Goal: Task Accomplishment & Management: Use online tool/utility

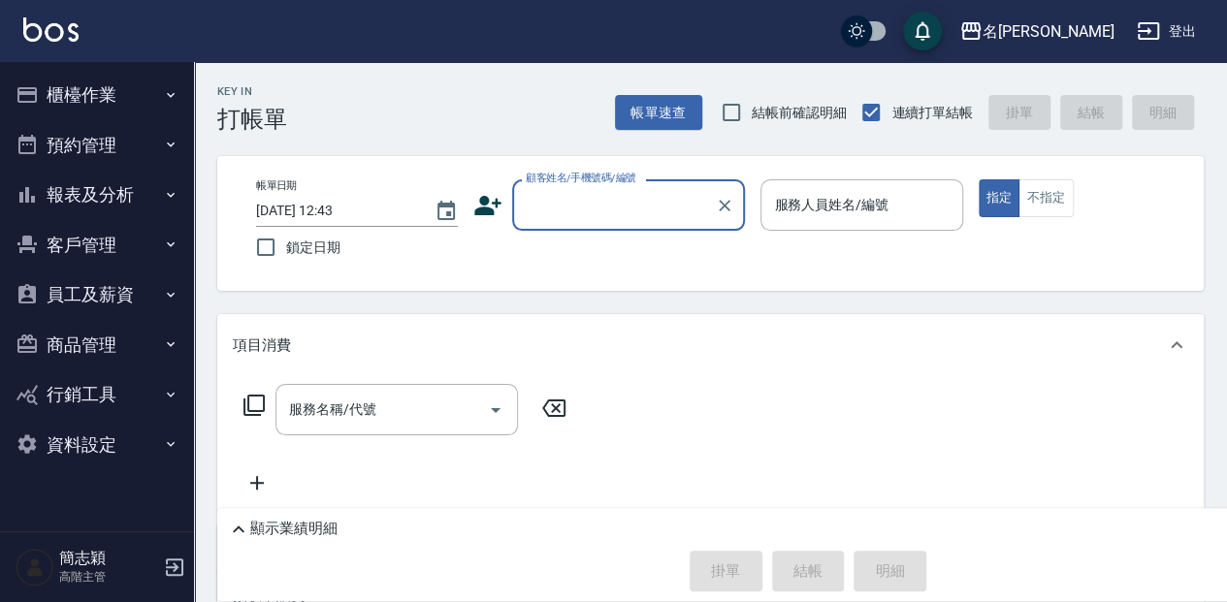
click at [83, 93] on button "櫃檯作業" at bounding box center [97, 95] width 178 height 50
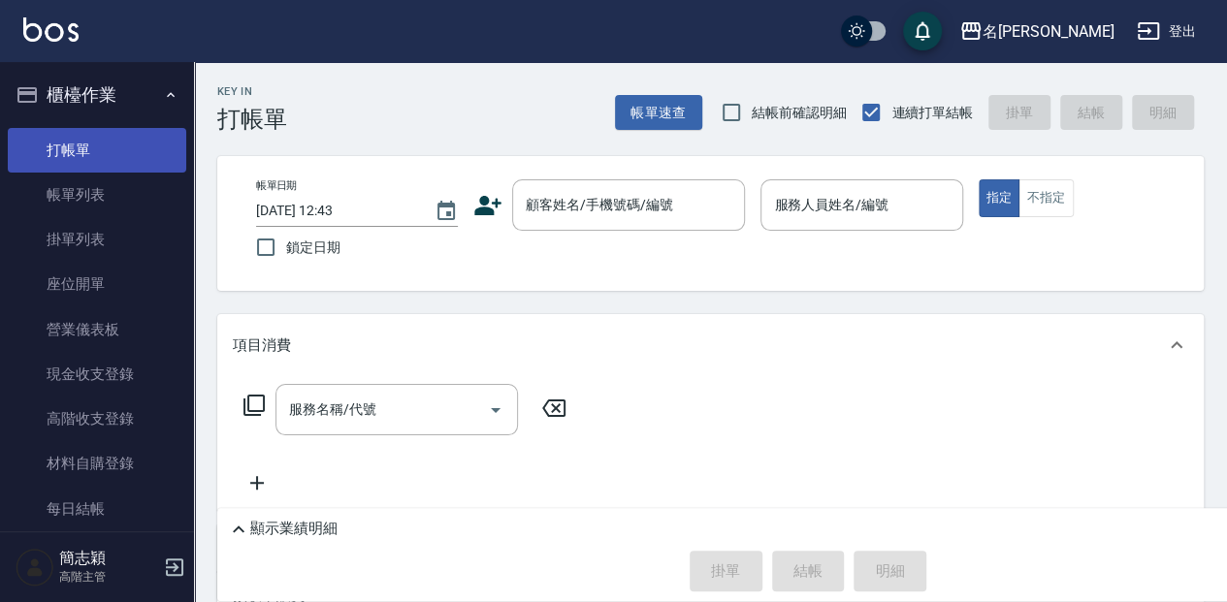
click at [111, 143] on link "打帳單" at bounding box center [97, 150] width 178 height 45
click at [571, 208] on div "顧客姓名/手機號碼/編號 顧客姓名/手機號碼/編號" at bounding box center [628, 204] width 233 height 51
click at [540, 205] on label "顧客姓名/手機號碼/編號" at bounding box center [599, 204] width 146 height 19
click at [540, 205] on input "顧客姓名/手機號碼/編號" at bounding box center [614, 205] width 186 height 34
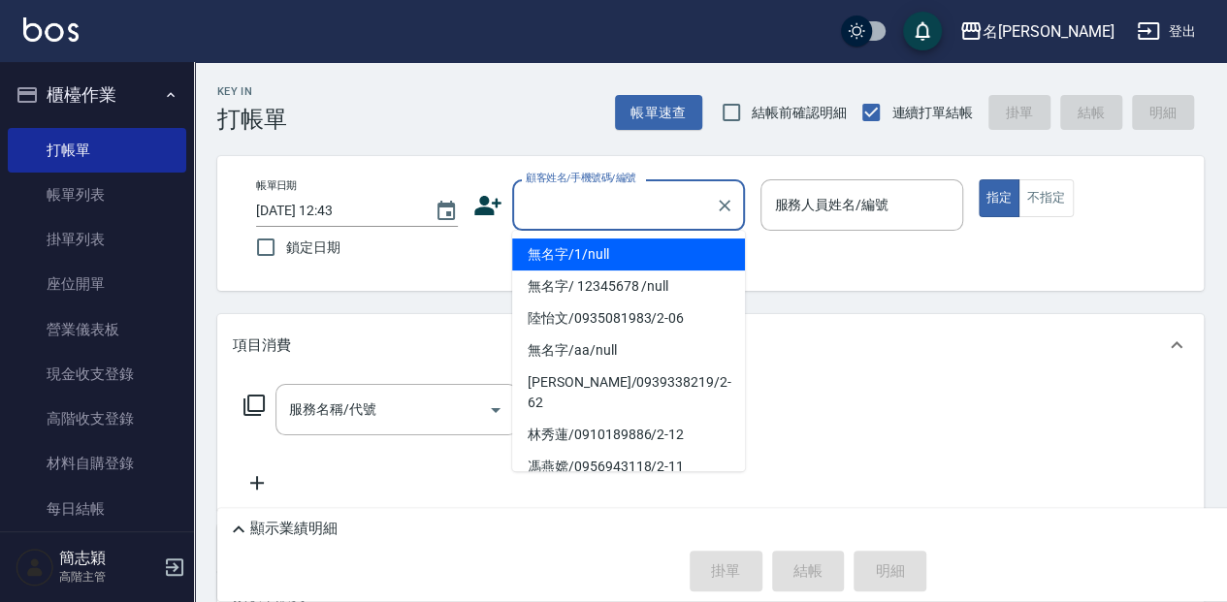
drag, startPoint x: 577, startPoint y: 259, endPoint x: 685, endPoint y: 238, distance: 109.7
click at [577, 258] on li "無名字/1/null" at bounding box center [628, 255] width 233 height 32
type input "無名字/1/null"
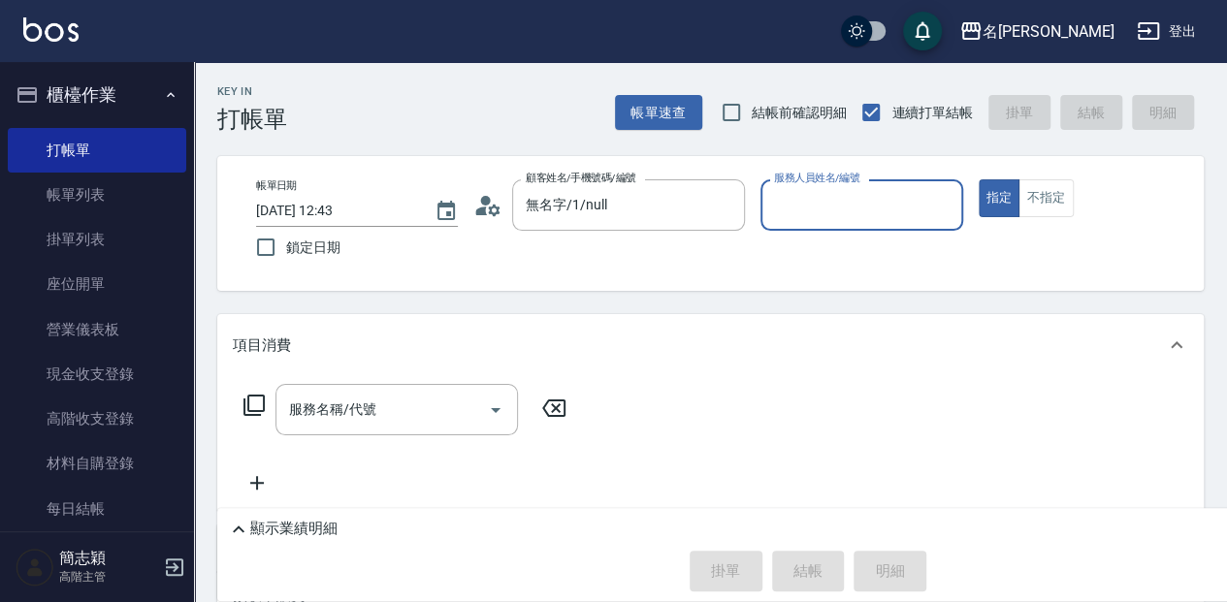
click at [770, 220] on input "服務人員姓名/編號" at bounding box center [861, 205] width 184 height 34
click at [785, 204] on input "服務人員姓名/編號" at bounding box center [861, 205] width 184 height 34
click at [778, 199] on input "服務人員姓名/編號" at bounding box center [861, 205] width 184 height 34
click at [782, 196] on input "服務人員姓名/編號" at bounding box center [861, 205] width 184 height 34
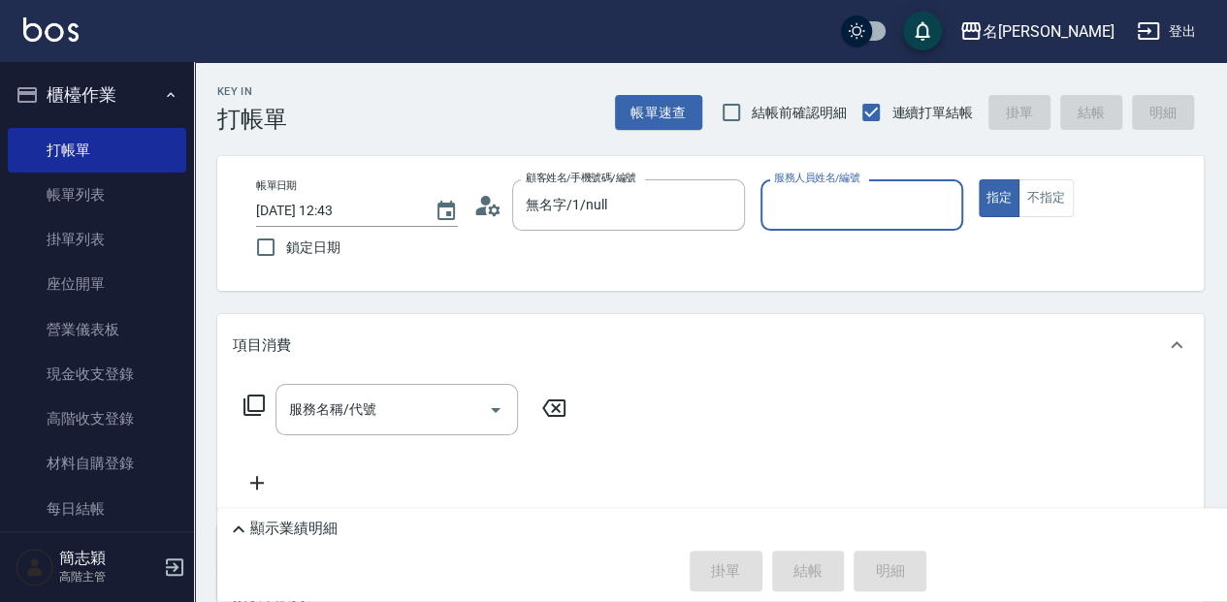
click at [782, 196] on input "服務人員姓名/編號" at bounding box center [861, 205] width 184 height 34
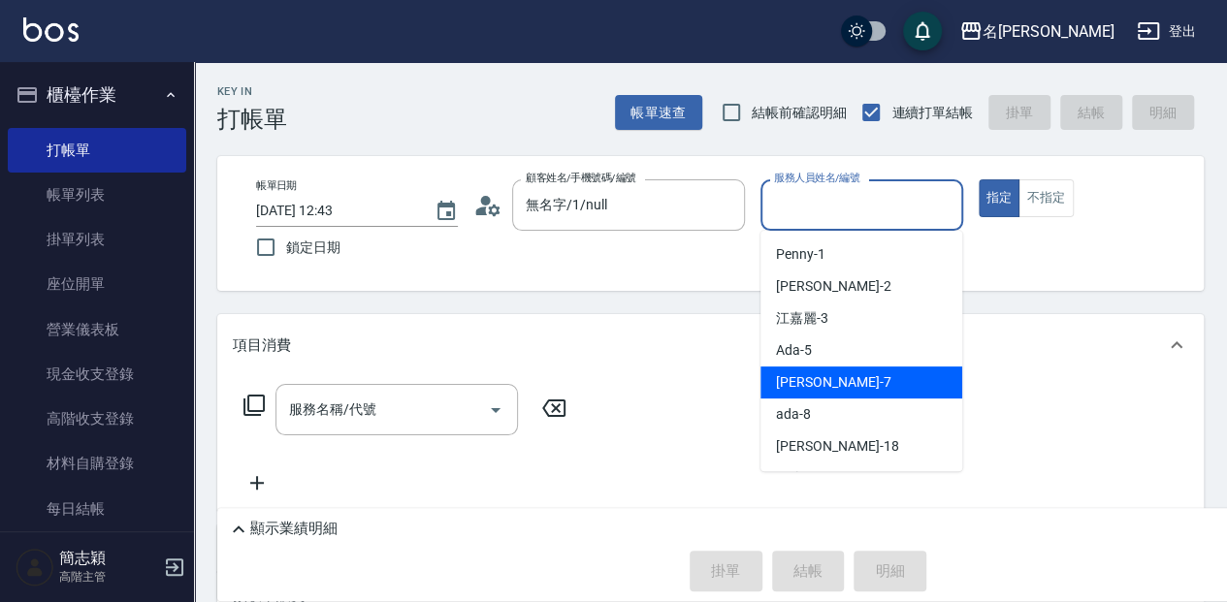
click at [836, 374] on div "[PERSON_NAME] -7" at bounding box center [861, 383] width 202 height 32
type input "[PERSON_NAME]-7"
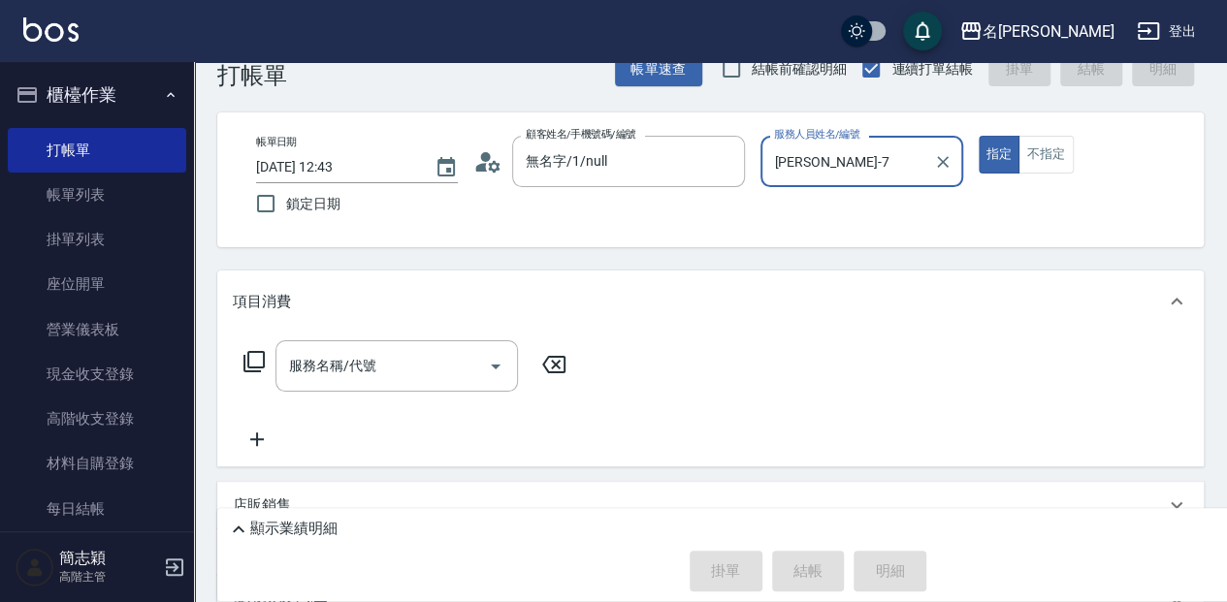
scroll to position [64, 0]
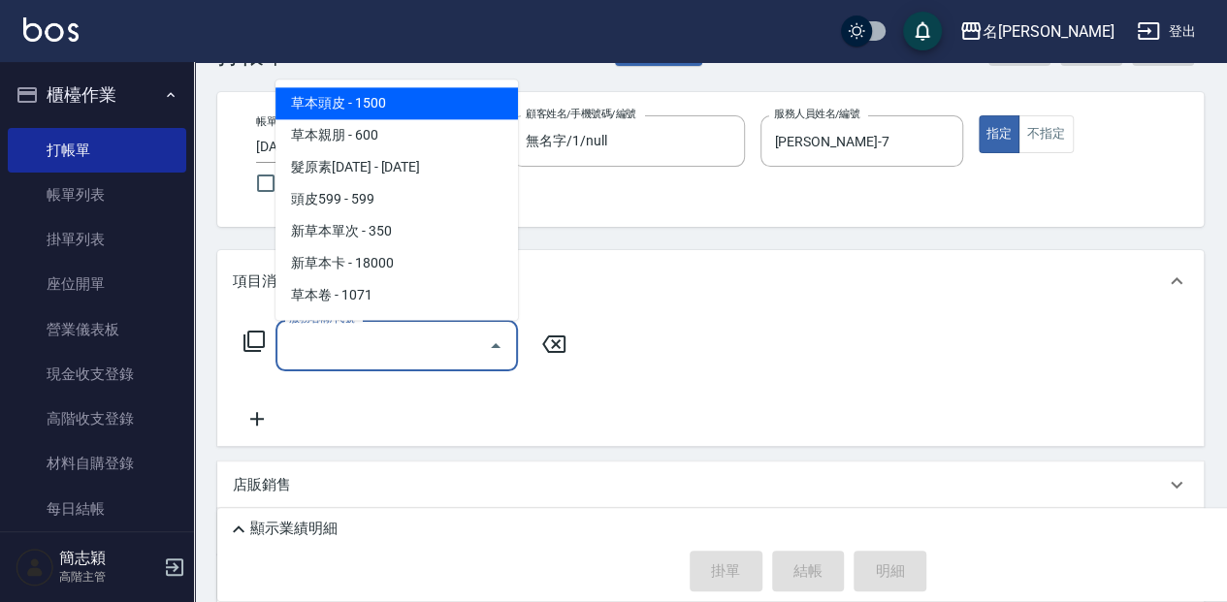
click at [347, 344] on div "服務名稱/代號 服務名稱/代號" at bounding box center [396, 345] width 242 height 51
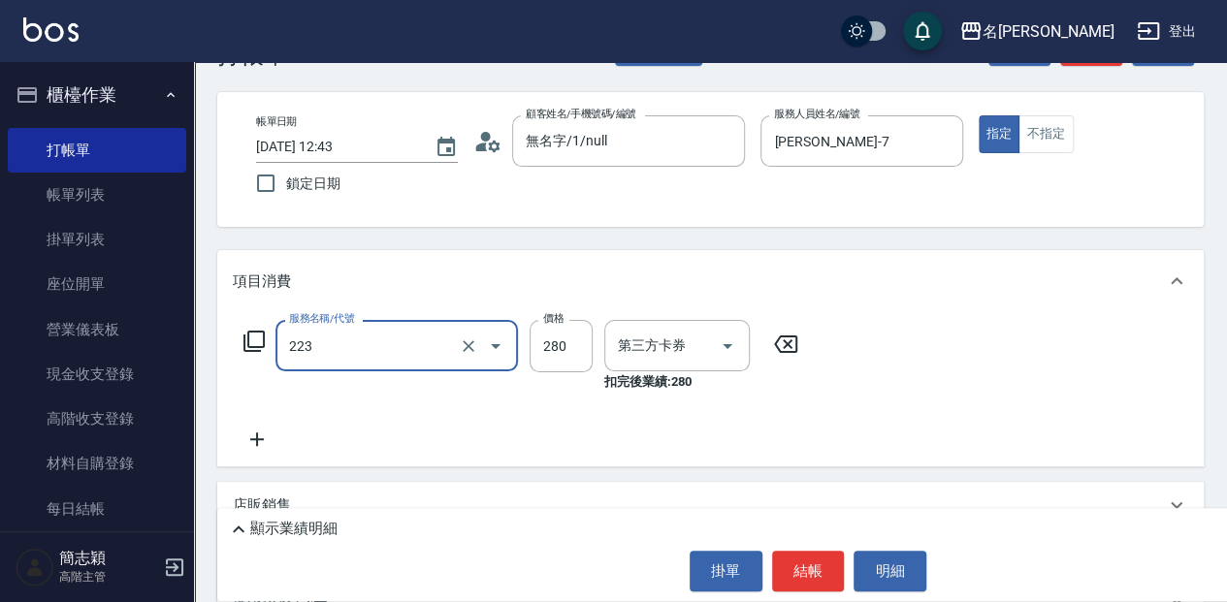
type input "洗髮卷280(223)"
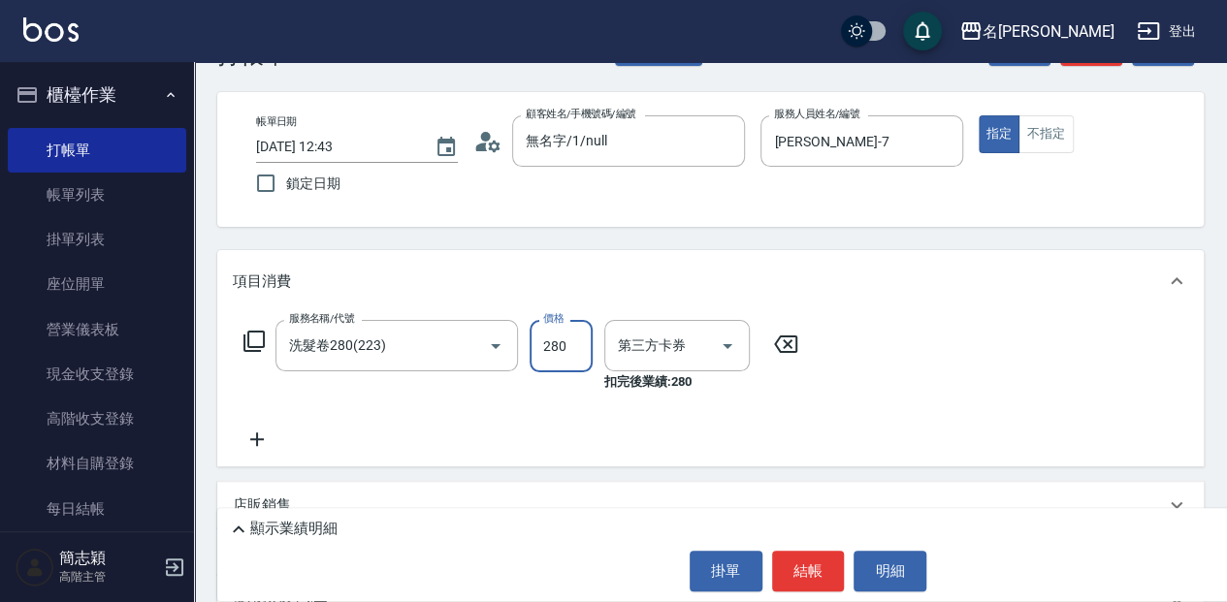
type input "舊有卡券"
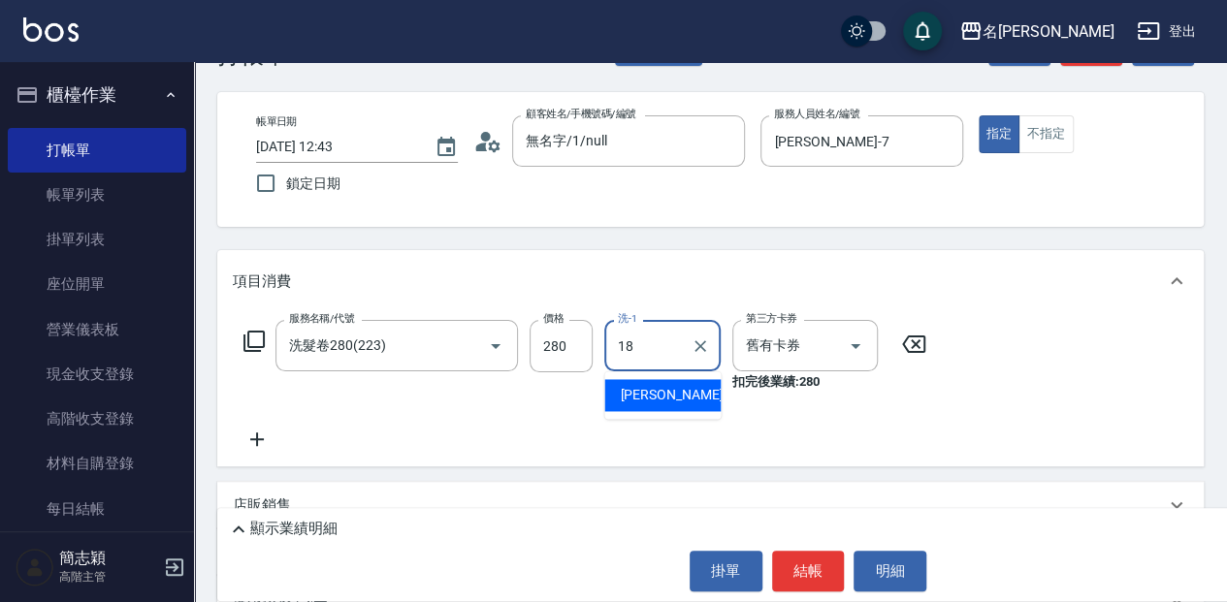
type input "[PERSON_NAME]-18"
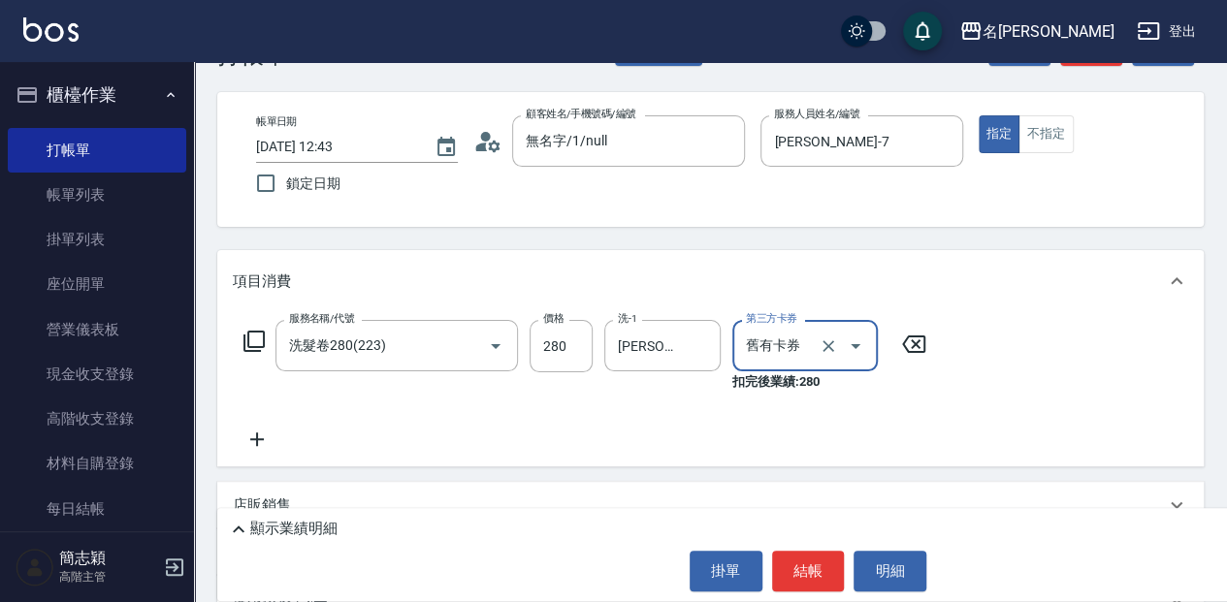
click at [325, 531] on p "顯示業績明細" at bounding box center [293, 529] width 87 height 20
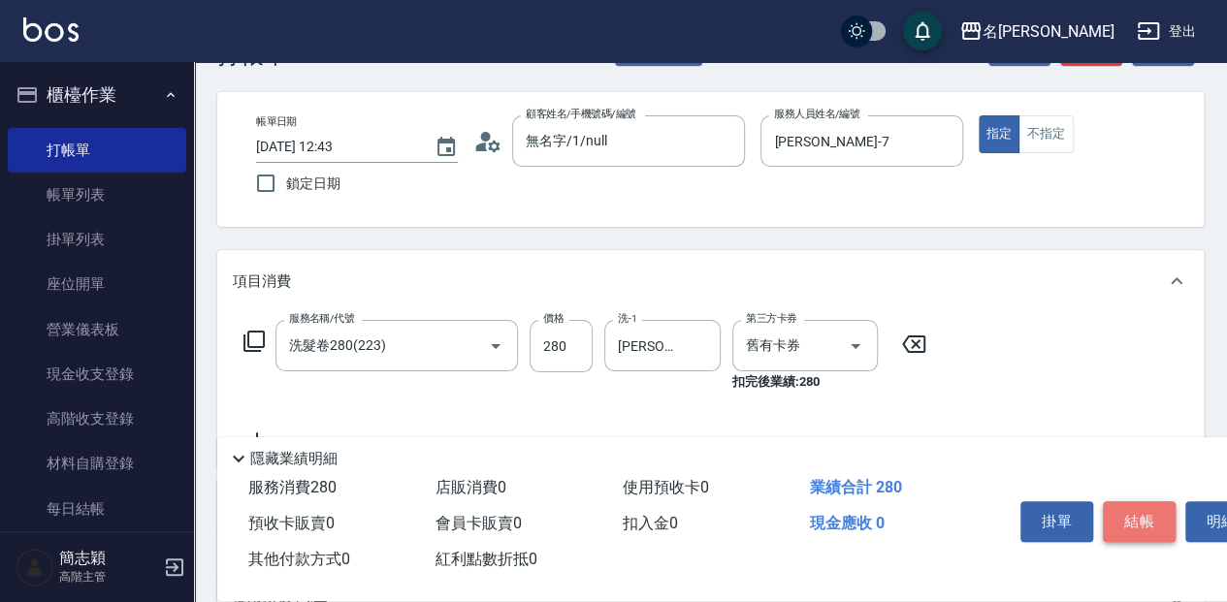
click at [1121, 515] on button "結帳" at bounding box center [1138, 521] width 73 height 41
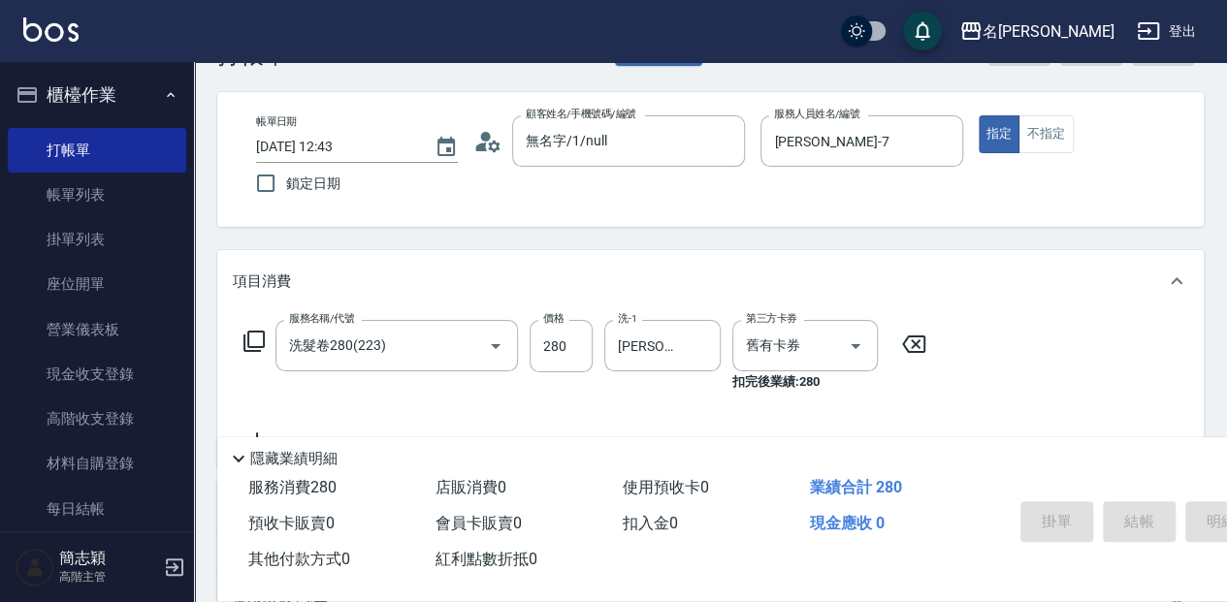
type input "[DATE] 12:44"
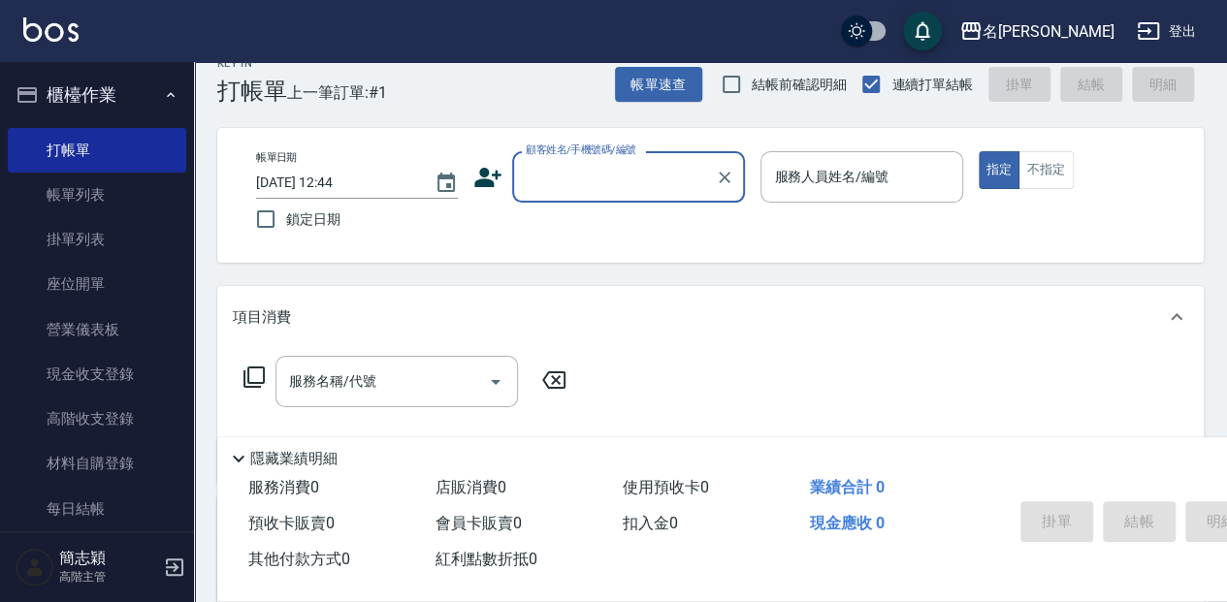
scroll to position [0, 0]
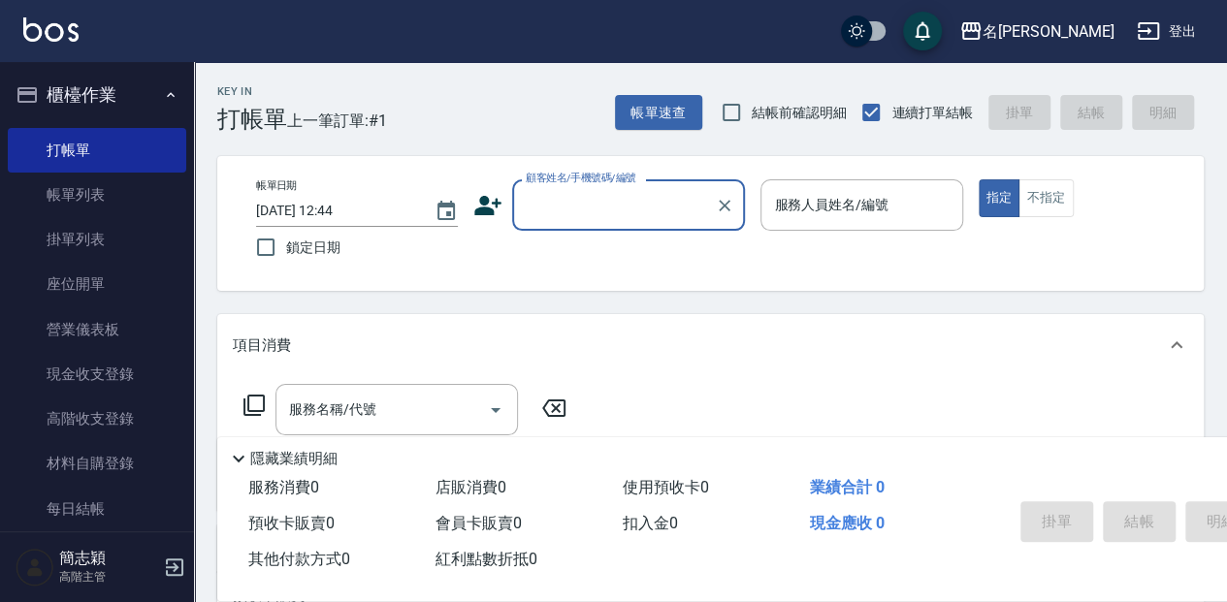
drag, startPoint x: 589, startPoint y: 206, endPoint x: 589, endPoint y: 229, distance: 23.3
click at [589, 206] on input "顧客姓名/手機號碼/編號" at bounding box center [614, 205] width 186 height 34
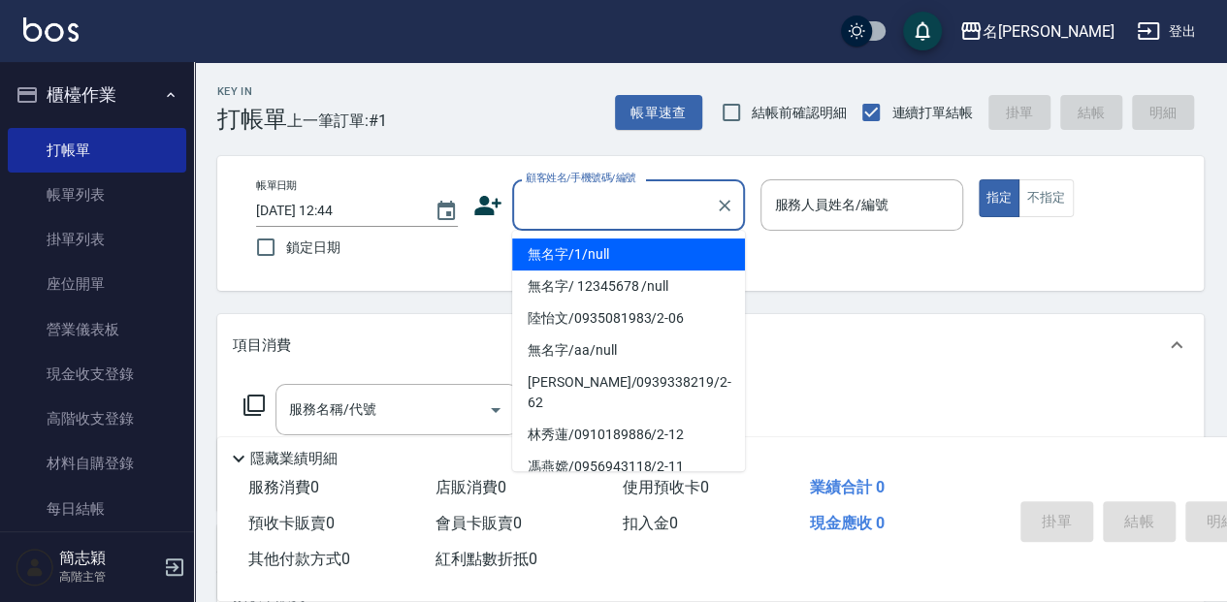
click at [580, 252] on li "無名字/1/null" at bounding box center [628, 255] width 233 height 32
type input "無名字/1/null"
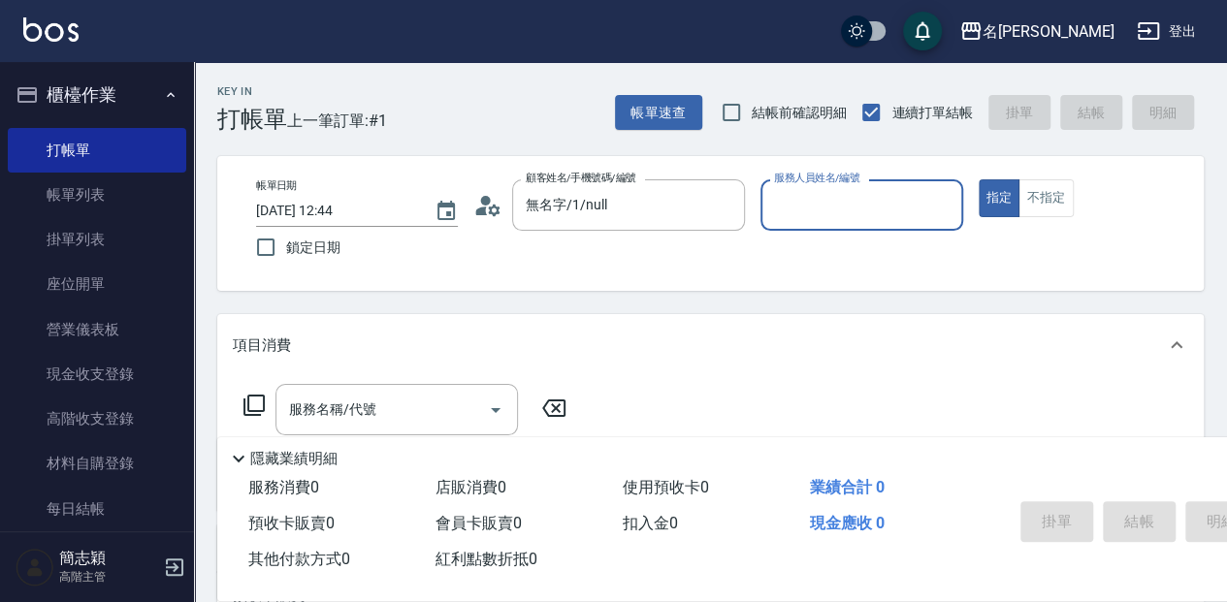
drag, startPoint x: 824, startPoint y: 211, endPoint x: 830, endPoint y: 221, distance: 11.3
click at [825, 211] on input "服務人員姓名/編號" at bounding box center [861, 205] width 184 height 34
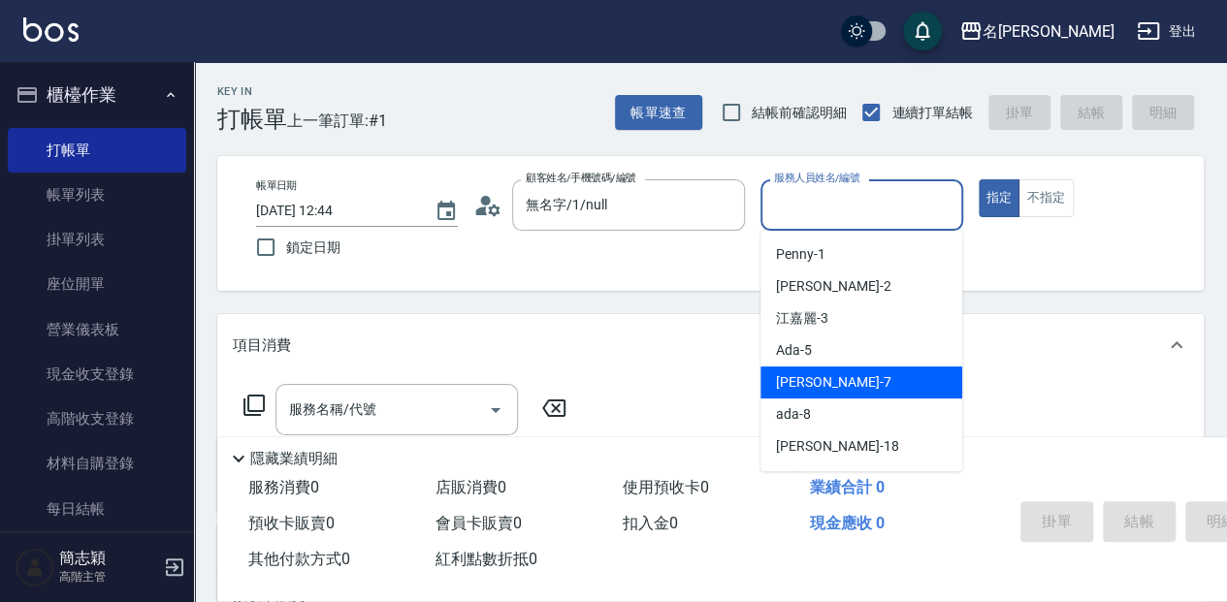
click at [865, 389] on div "[PERSON_NAME] -7" at bounding box center [861, 383] width 202 height 32
type input "[PERSON_NAME]-7"
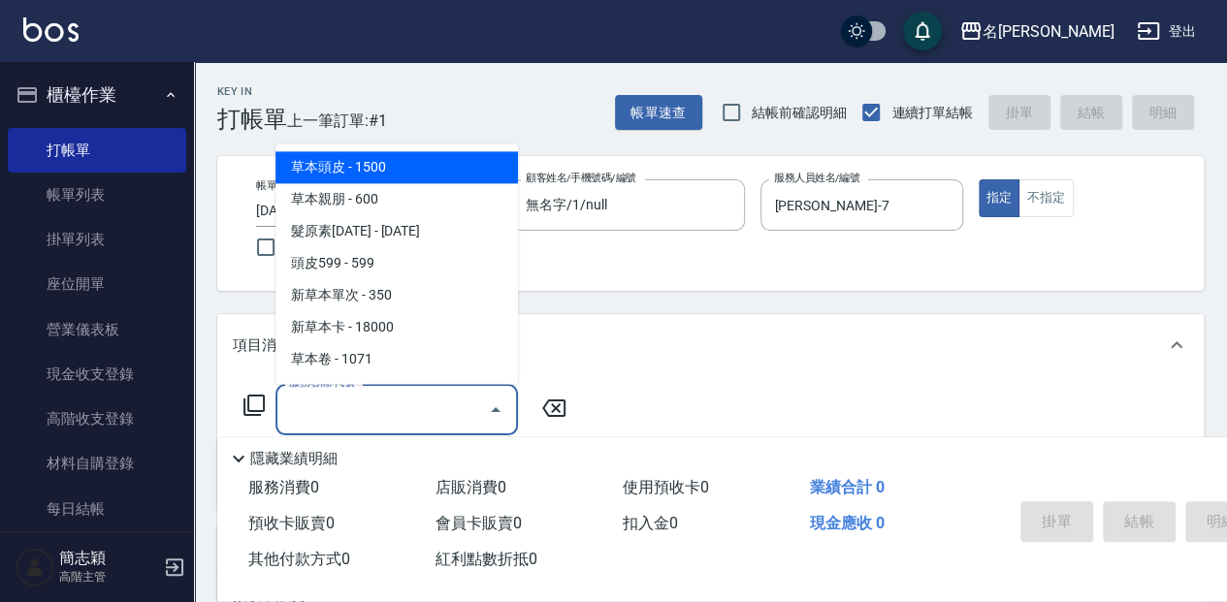
click at [380, 397] on input "服務名稱/代號" at bounding box center [382, 410] width 196 height 34
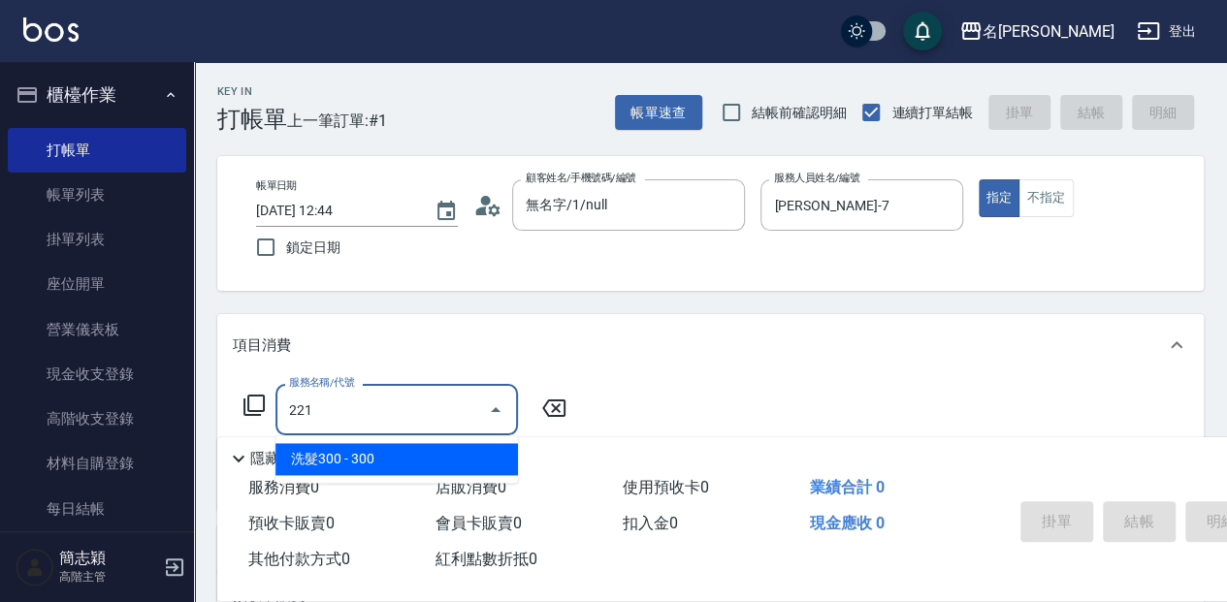
type input "洗髮300(221)"
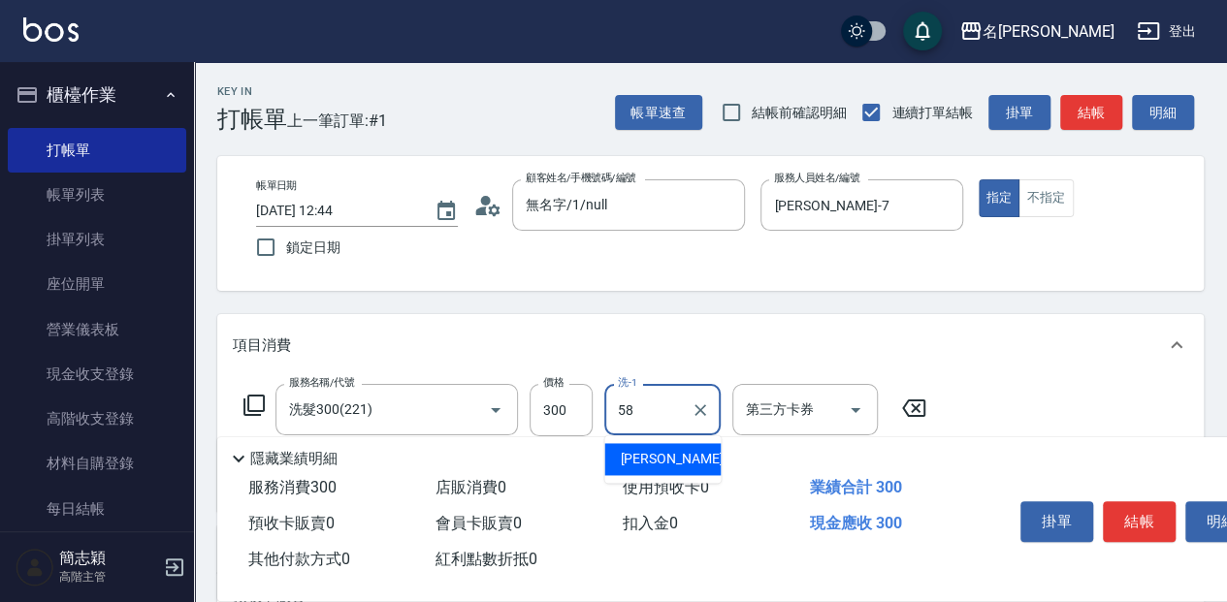
type input "[PERSON_NAME]-58"
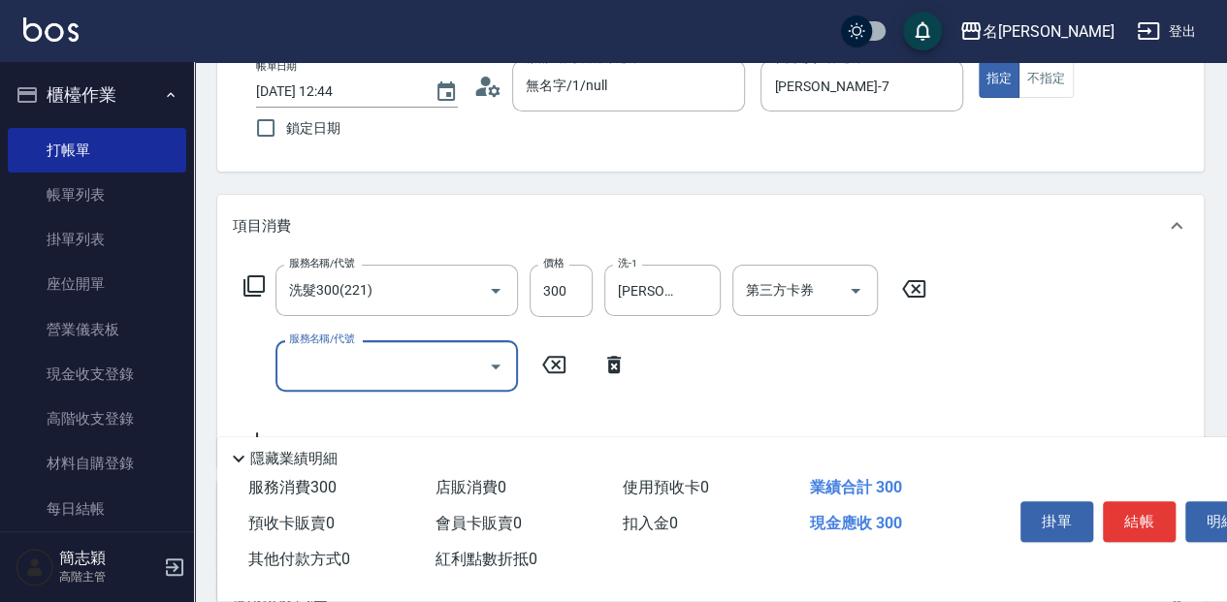
scroll to position [129, 0]
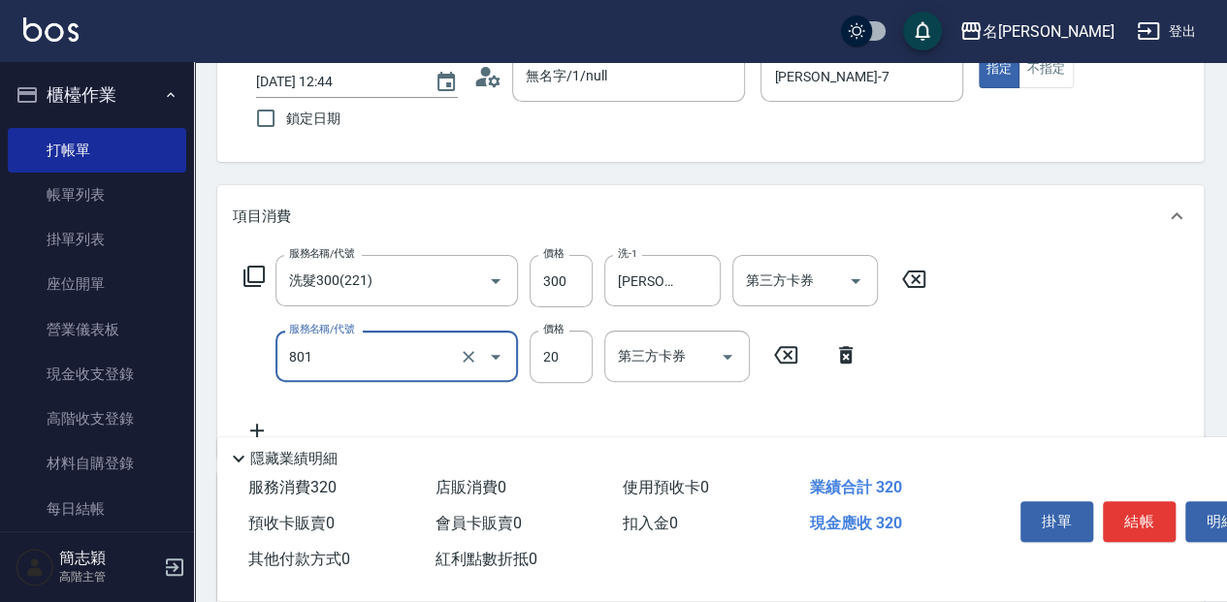
type input "潤絲20(801)"
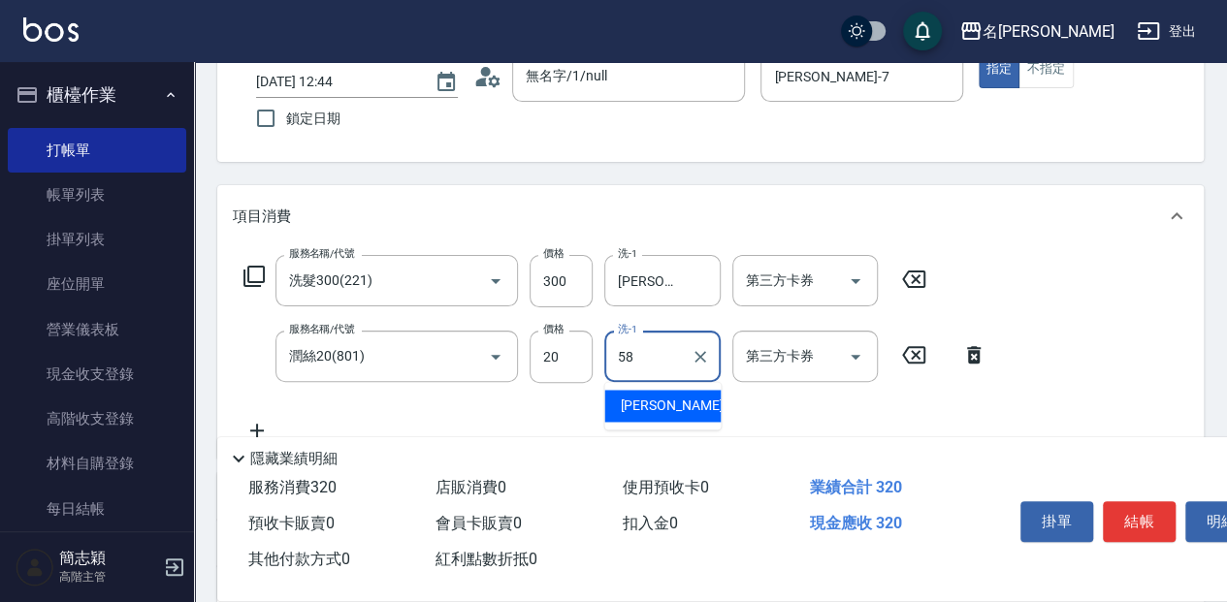
type input "[PERSON_NAME]-58"
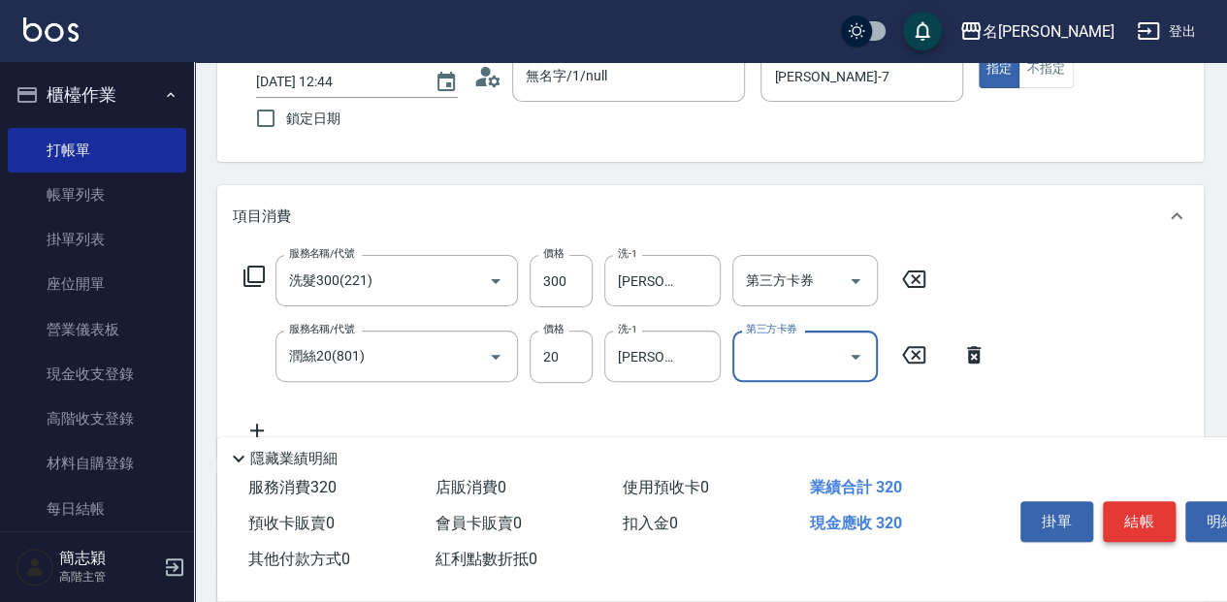
click at [1146, 515] on button "結帳" at bounding box center [1138, 521] width 73 height 41
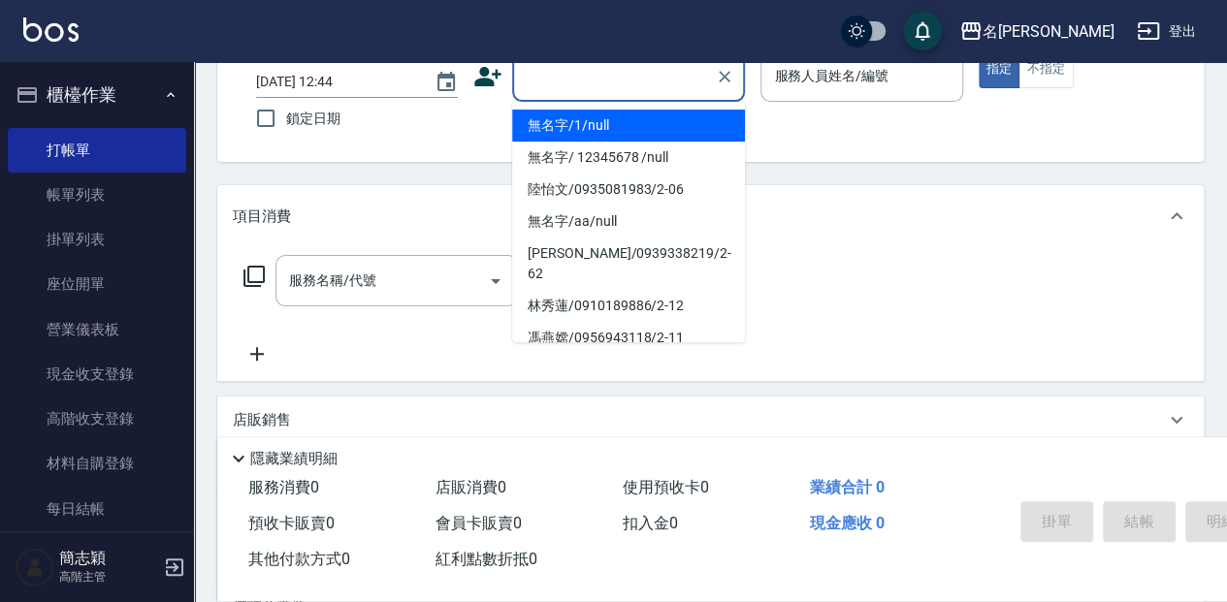
click at [579, 82] on input "顧客姓名/手機號碼/編號" at bounding box center [614, 76] width 186 height 34
click at [597, 117] on li "無名字/1/null" at bounding box center [628, 126] width 233 height 32
type input "無名字/1/null"
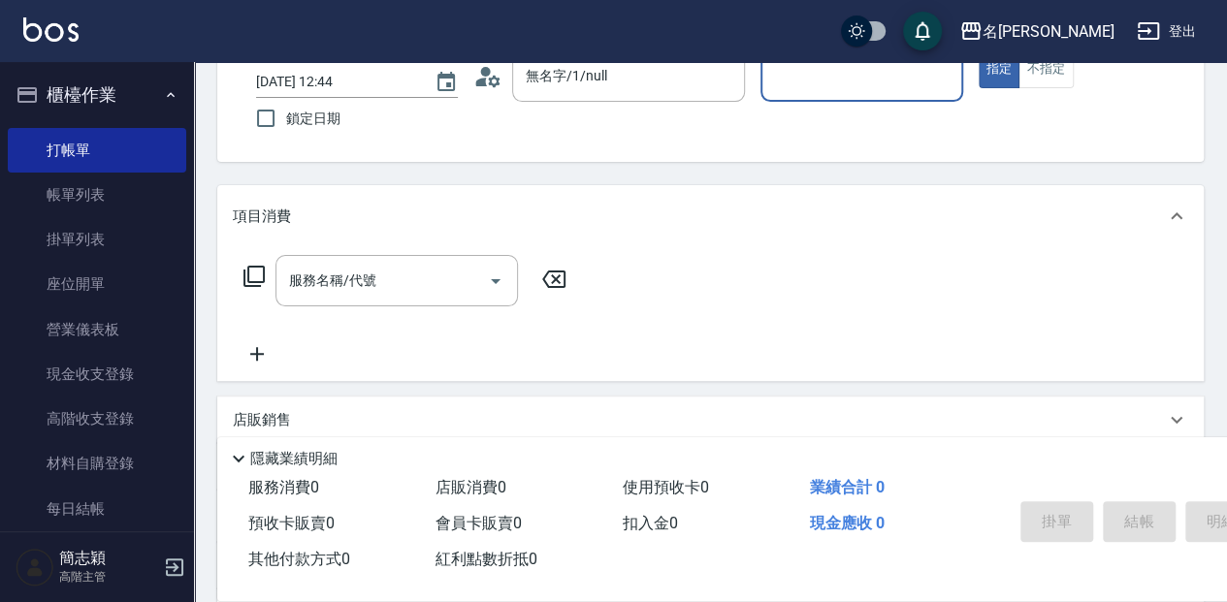
click at [819, 89] on input "服務人員姓名/編號" at bounding box center [861, 76] width 184 height 34
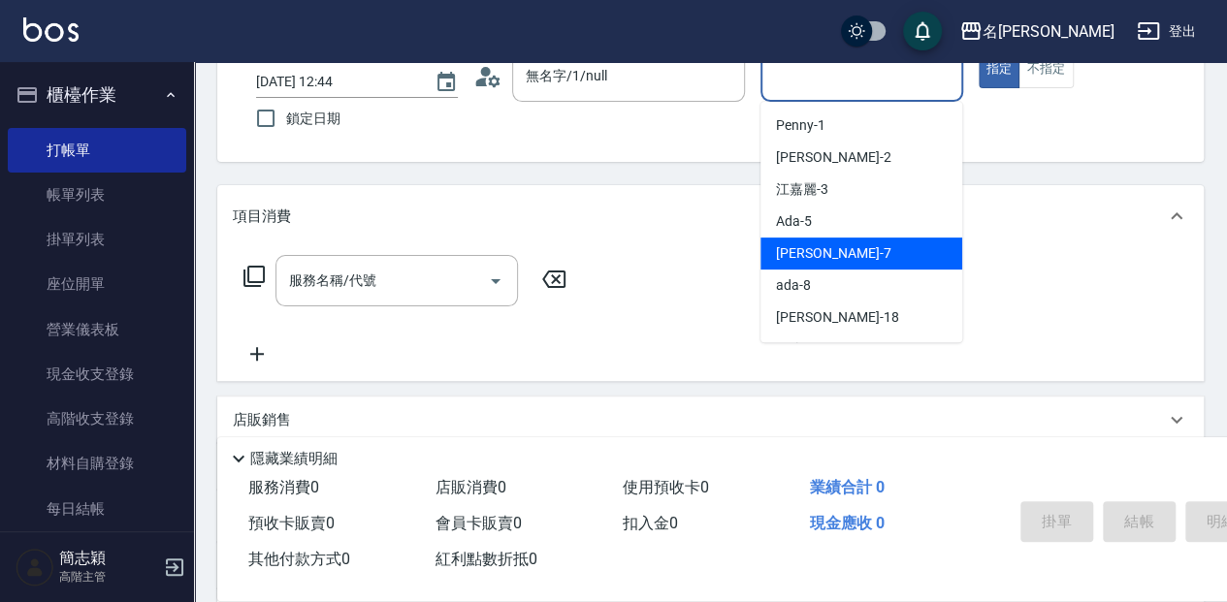
click at [834, 262] on div "[PERSON_NAME] -7" at bounding box center [861, 254] width 202 height 32
type input "[PERSON_NAME]-7"
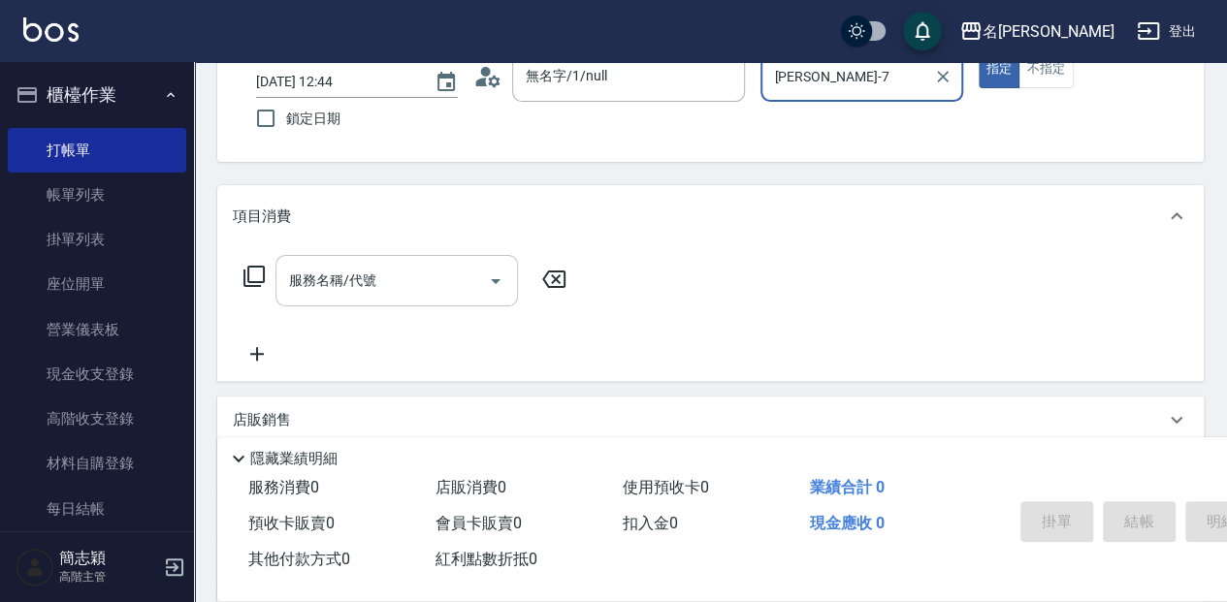
click at [376, 284] on input "服務名稱/代號" at bounding box center [382, 281] width 196 height 34
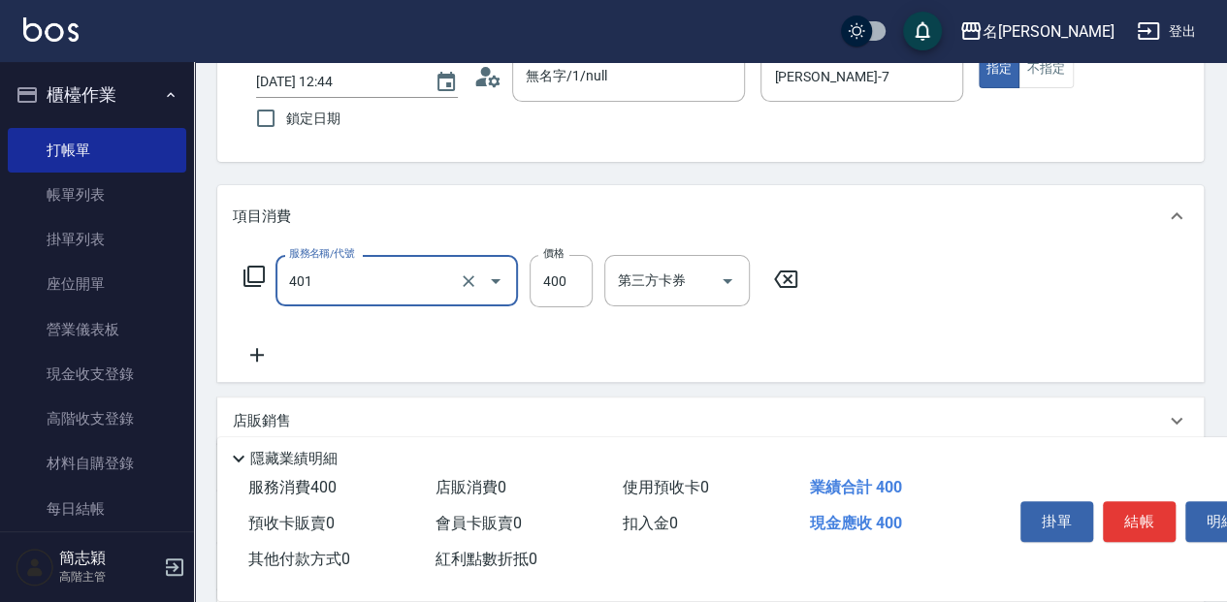
type input "剪髮(400)(401)"
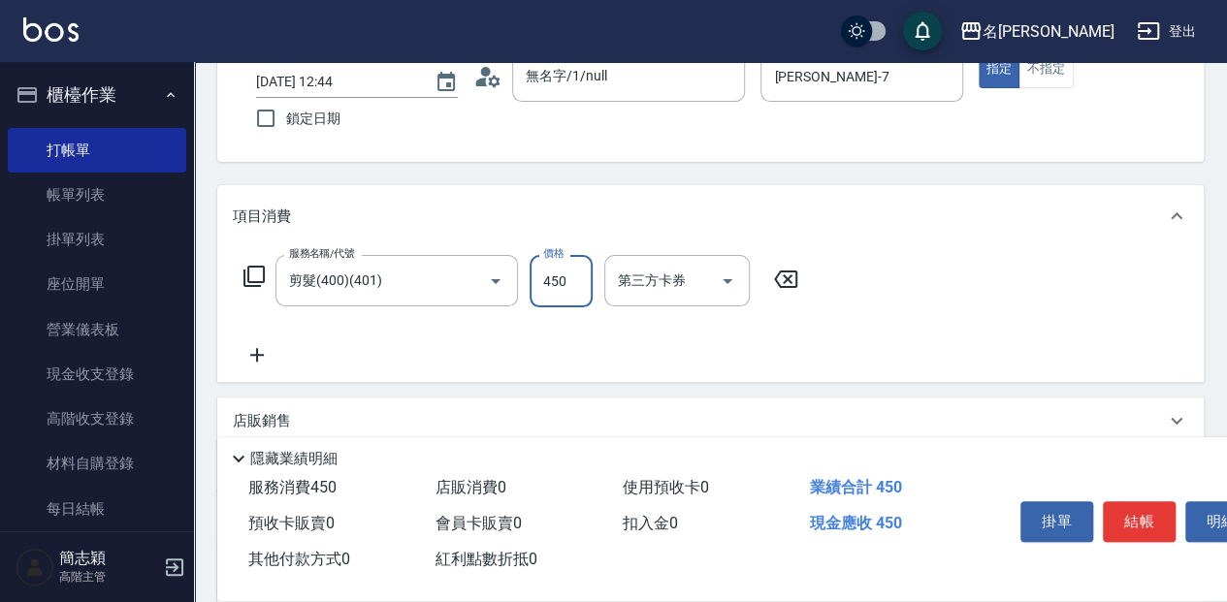
type input "450"
click at [1132, 502] on button "結帳" at bounding box center [1138, 521] width 73 height 41
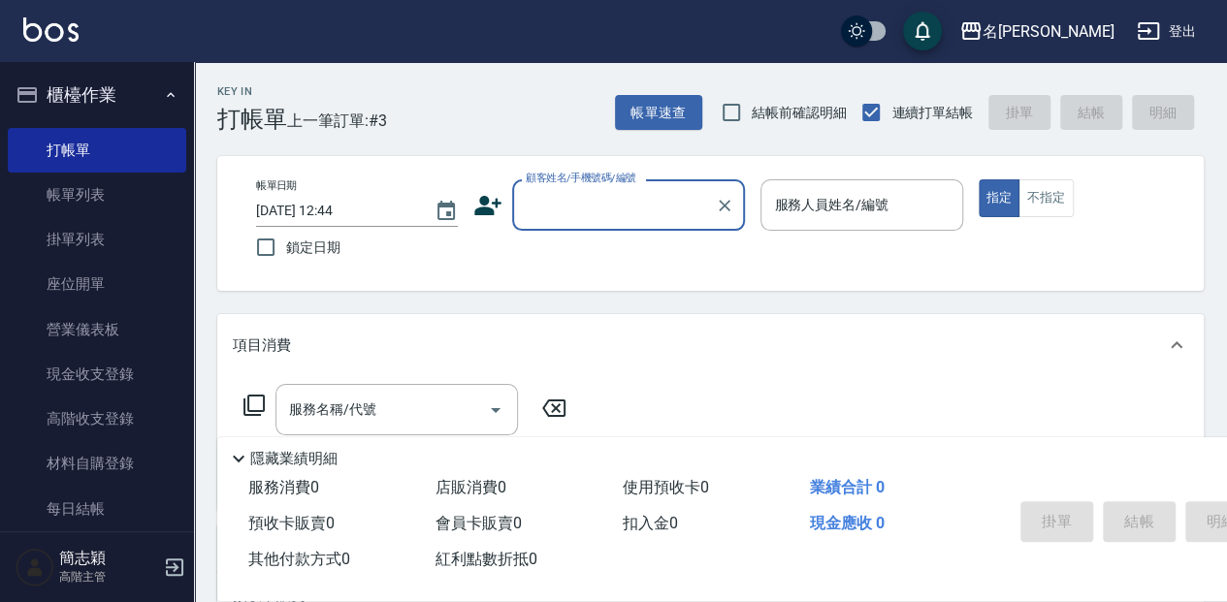
scroll to position [0, 0]
click at [588, 204] on input "顧客姓名/手機號碼/編號" at bounding box center [614, 205] width 186 height 34
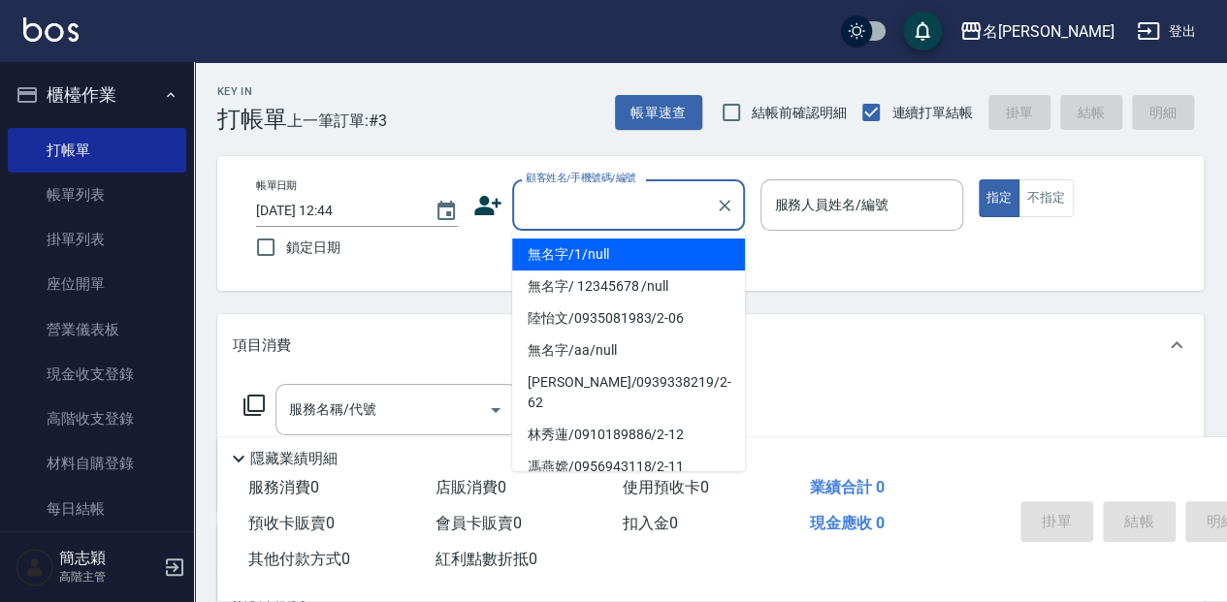
click at [629, 262] on li "無名字/1/null" at bounding box center [628, 255] width 233 height 32
type input "無名字/1/null"
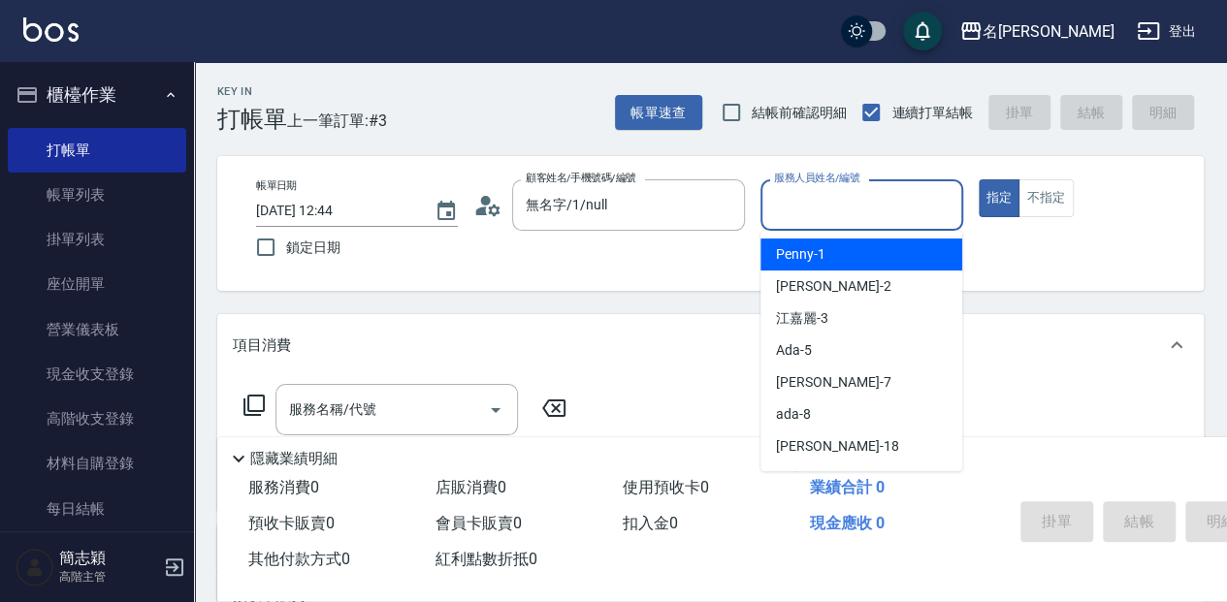
click at [866, 196] on input "服務人員姓名/編號" at bounding box center [861, 205] width 184 height 34
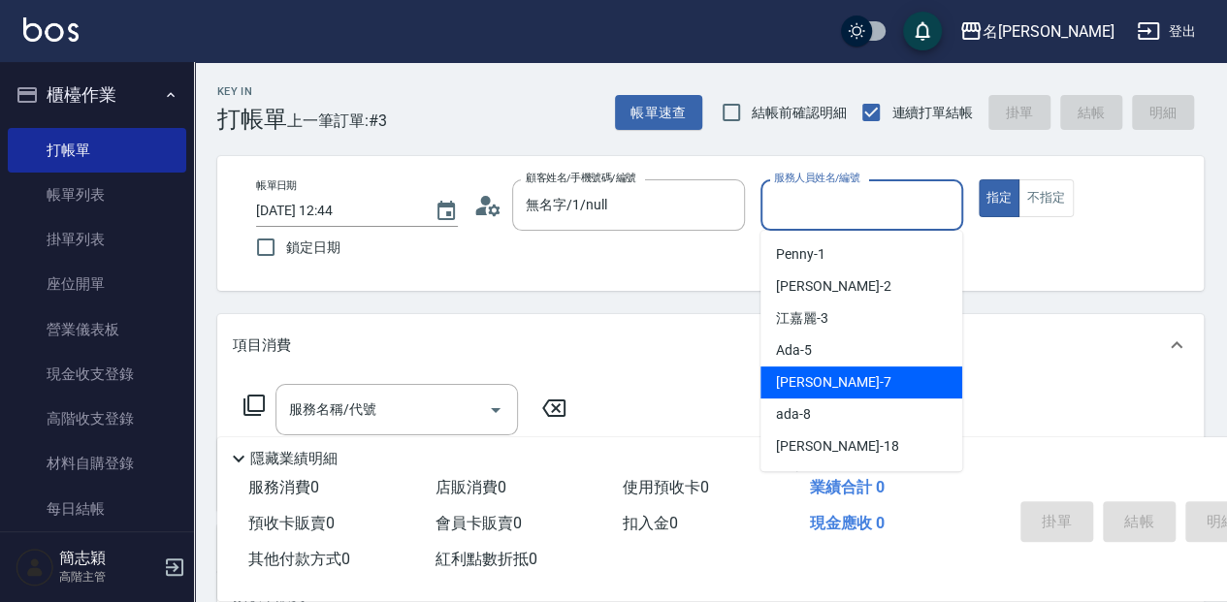
click at [859, 372] on div "[PERSON_NAME] -7" at bounding box center [861, 383] width 202 height 32
type input "[PERSON_NAME]-7"
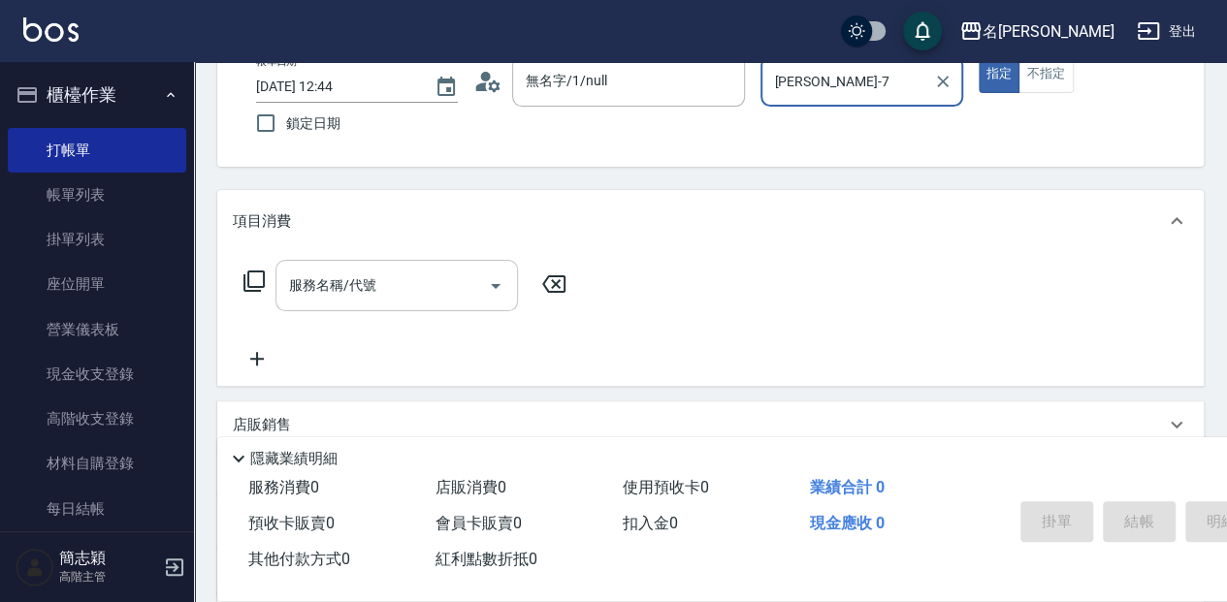
scroll to position [129, 0]
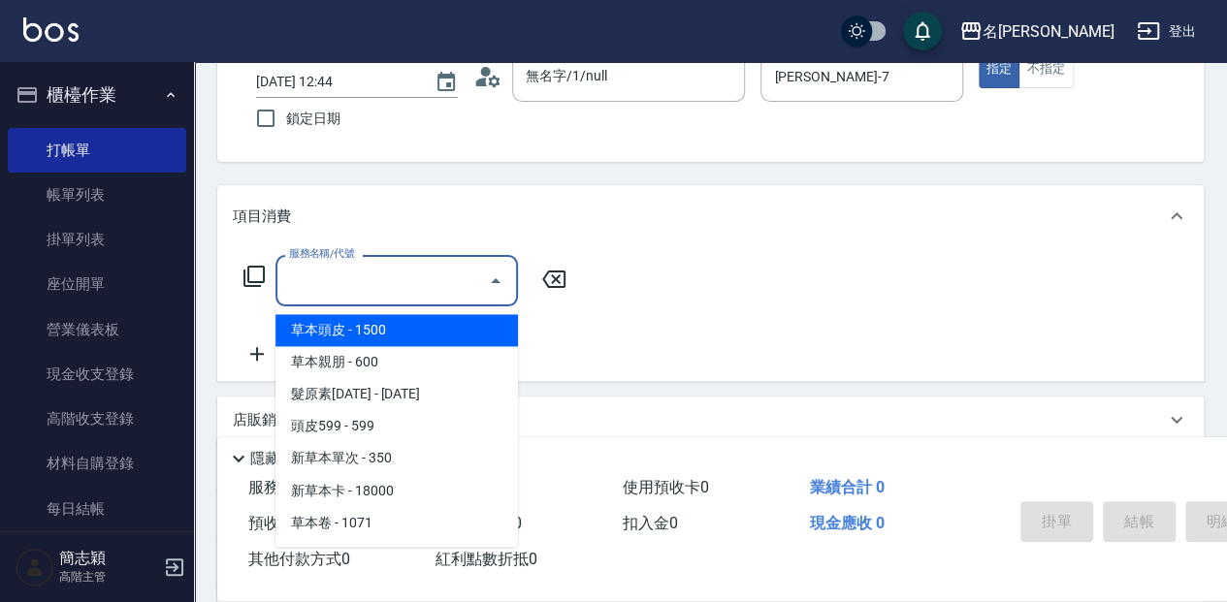
drag, startPoint x: 445, startPoint y: 294, endPoint x: 1055, endPoint y: 297, distance: 609.9
click at [458, 296] on input "服務名稱/代號" at bounding box center [382, 281] width 196 height 34
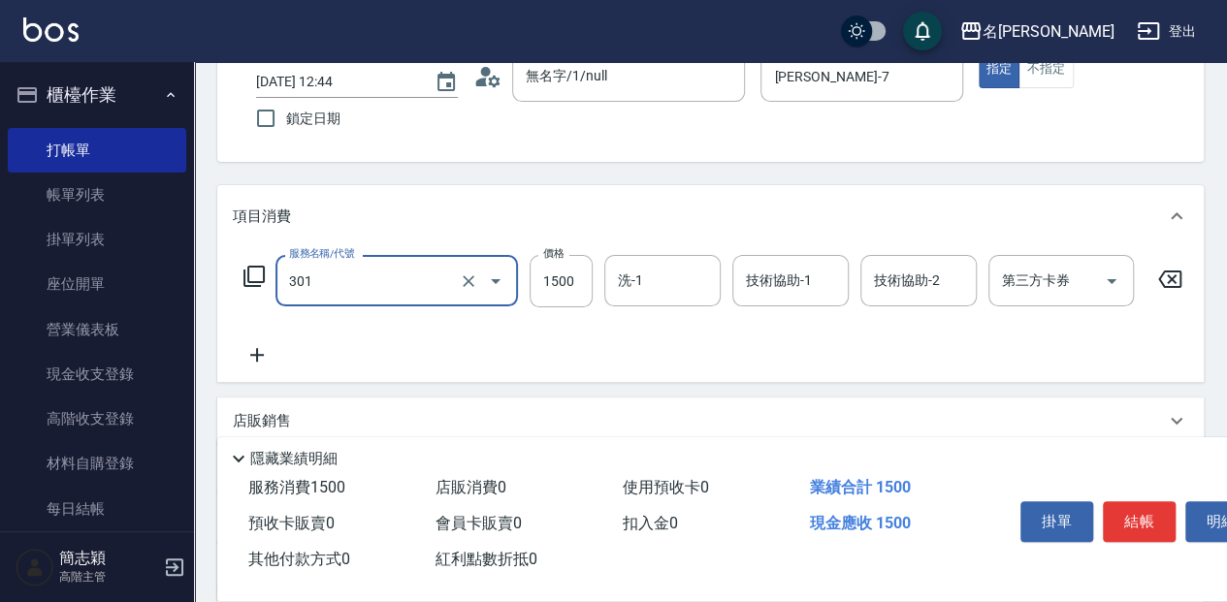
type input "燙髮(1500](301)"
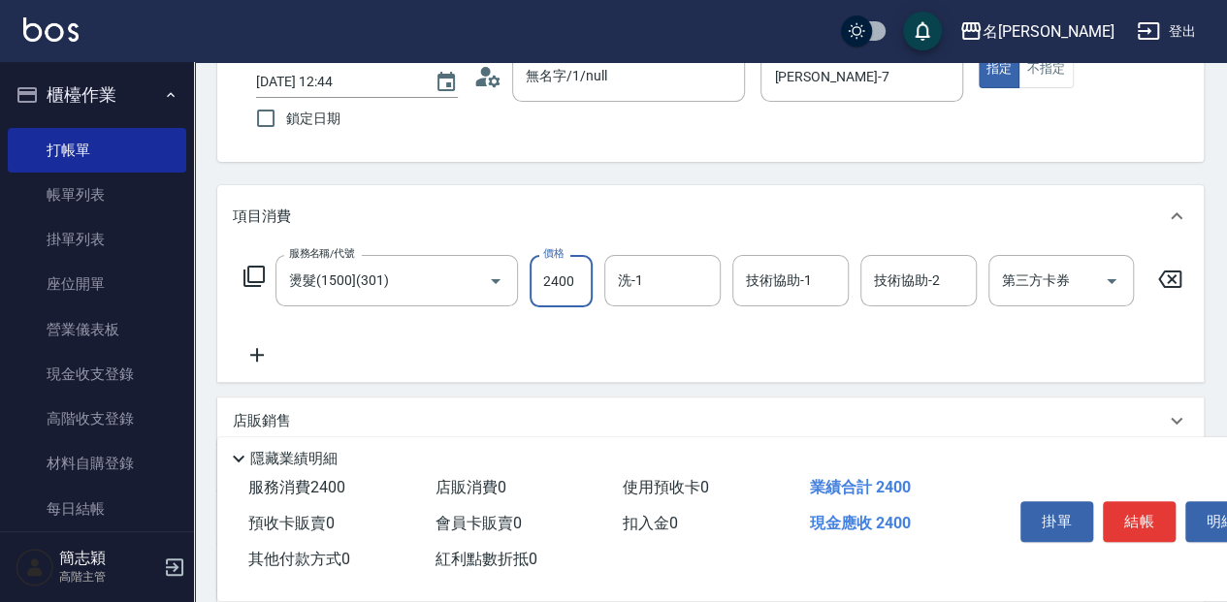
type input "2400"
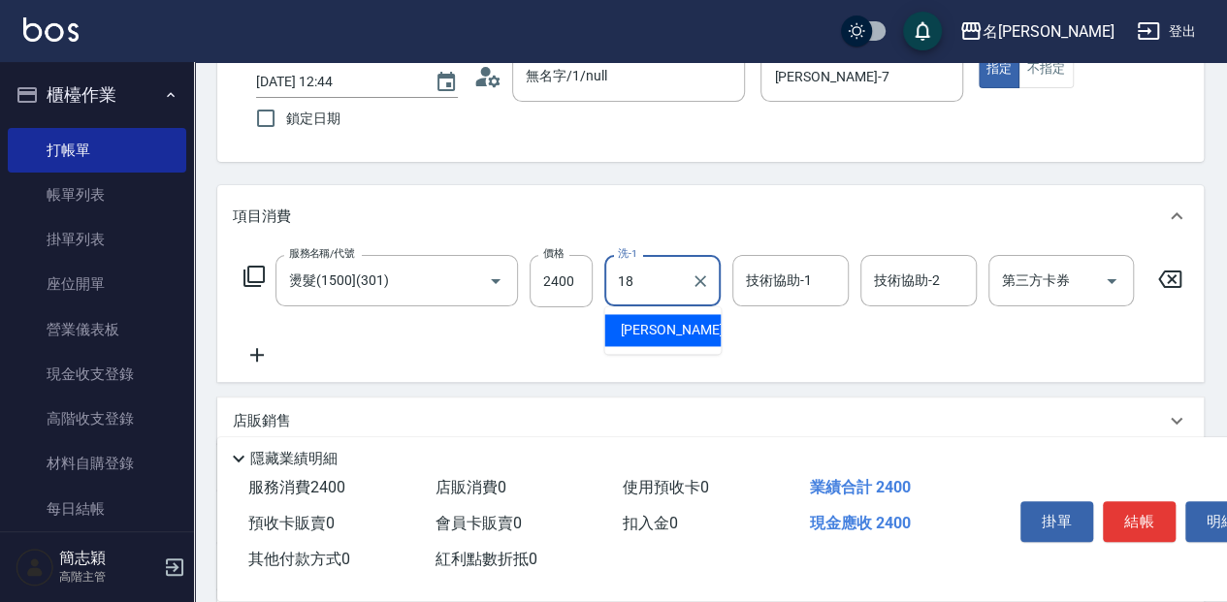
type input "[PERSON_NAME]-18"
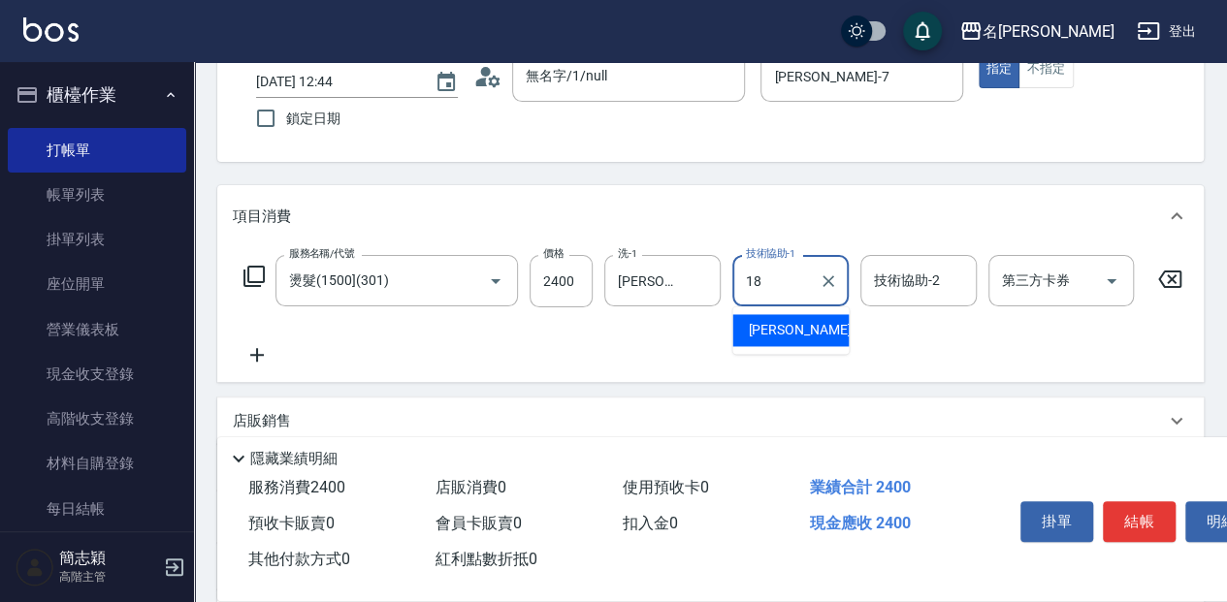
type input "[PERSON_NAME]-18"
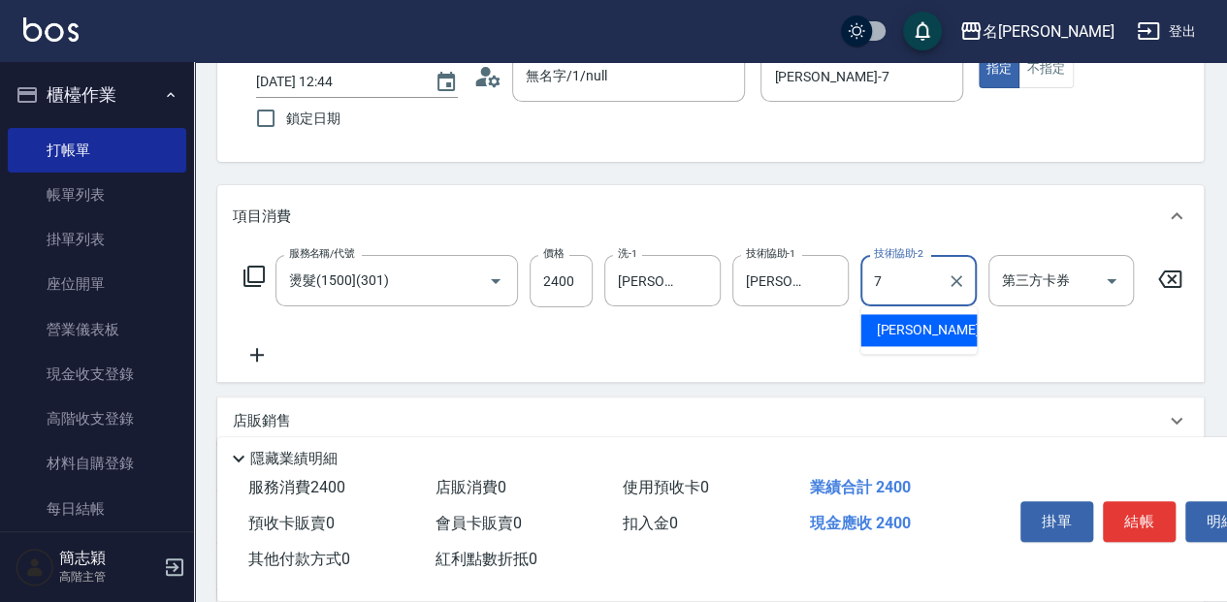
type input "[PERSON_NAME]-7"
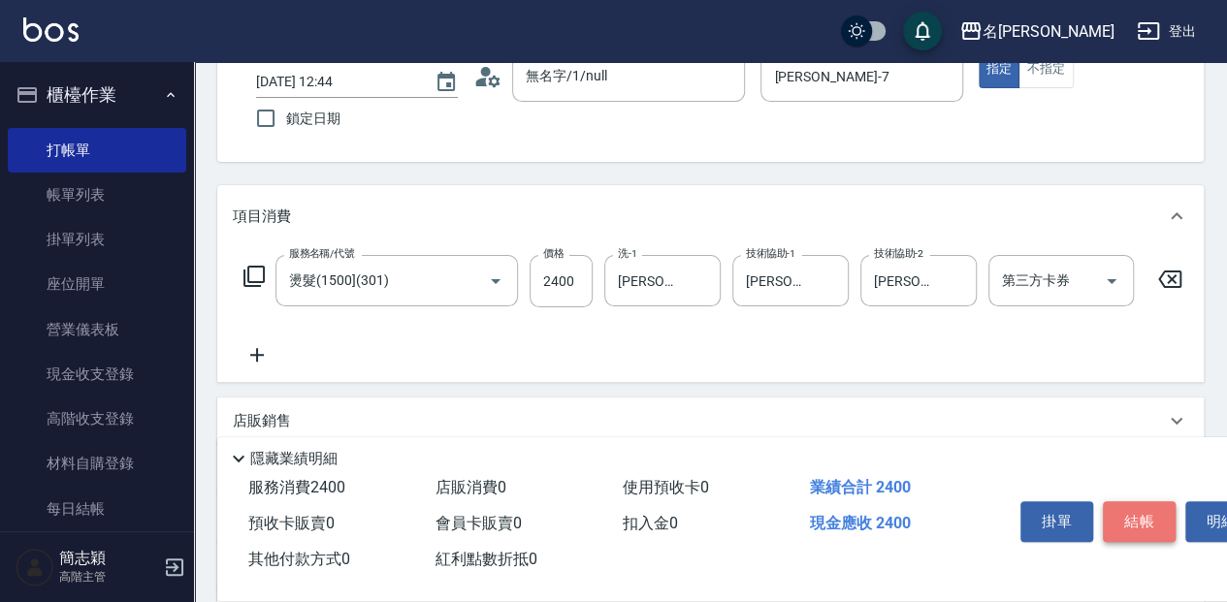
click at [1143, 522] on button "結帳" at bounding box center [1138, 521] width 73 height 41
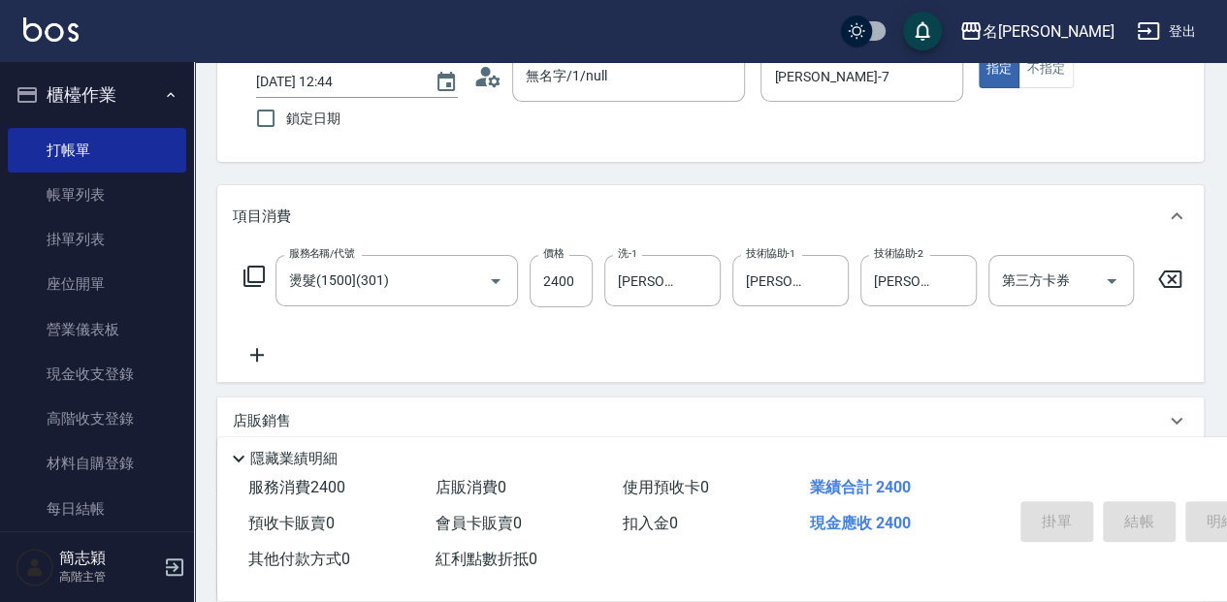
type input "[DATE] 13:46"
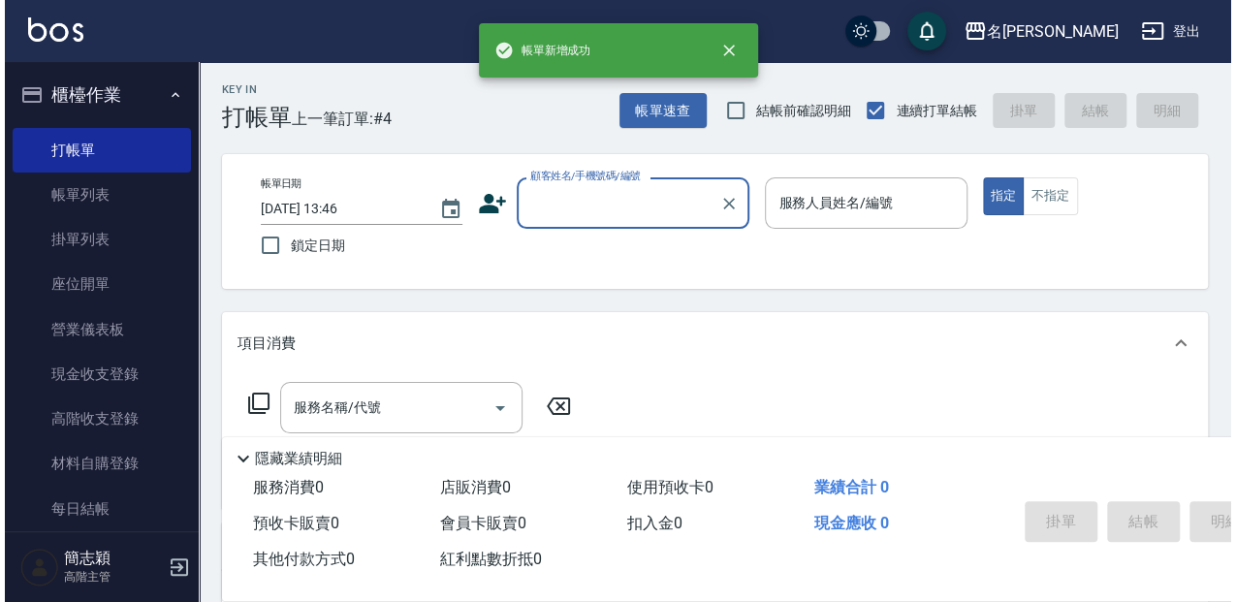
scroll to position [0, 0]
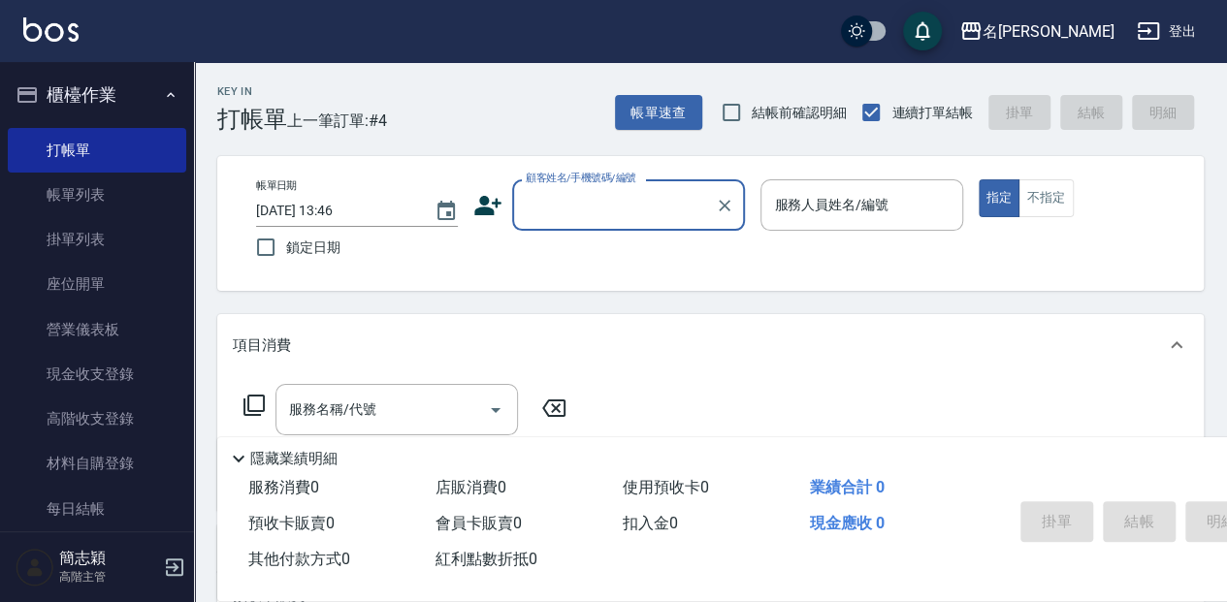
click at [1216, 372] on div "Key In 打帳單 上一筆訂單:#4 帳單速查 結帳前確認明細 連續打單結帳 掛單 結帳 明細 帳單日期 [DATE] 13:46 鎖定日期 顧客姓名/手機…" at bounding box center [710, 502] width 1033 height 880
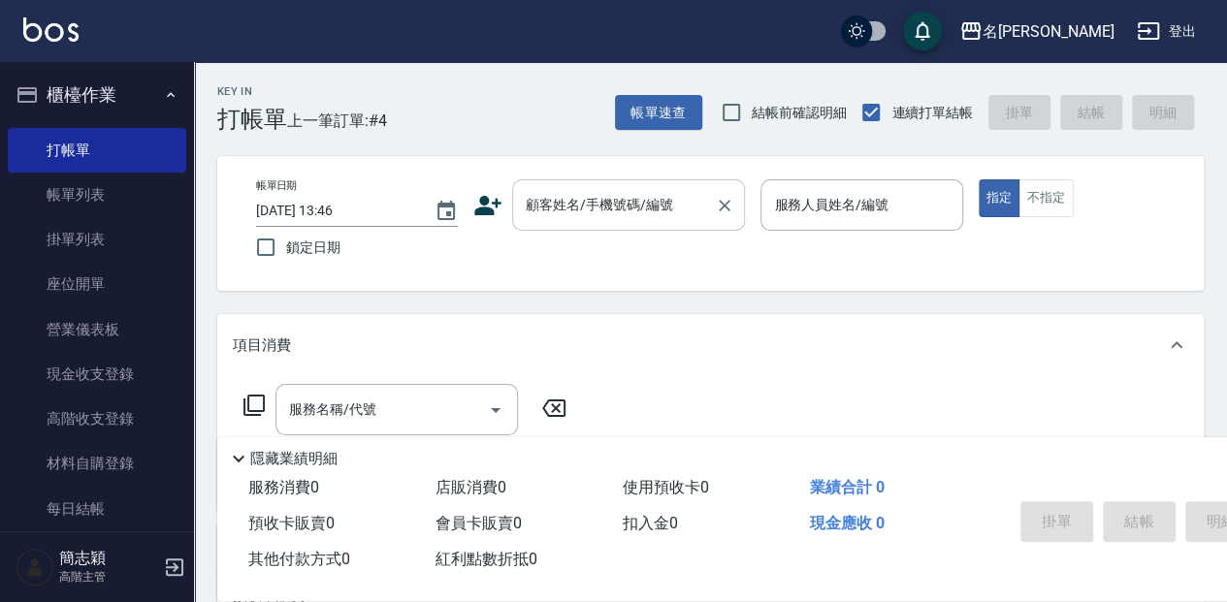
click at [589, 202] on input "顧客姓名/手機號碼/編號" at bounding box center [614, 205] width 186 height 34
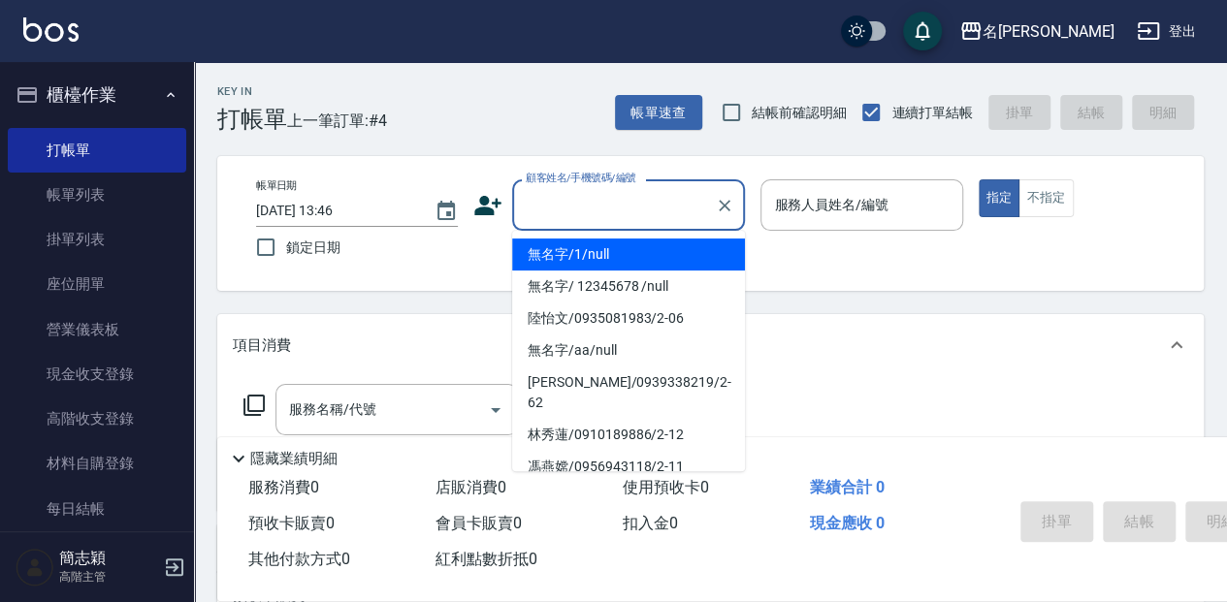
click at [619, 251] on li "無名字/1/null" at bounding box center [628, 255] width 233 height 32
type input "無名字/1/null"
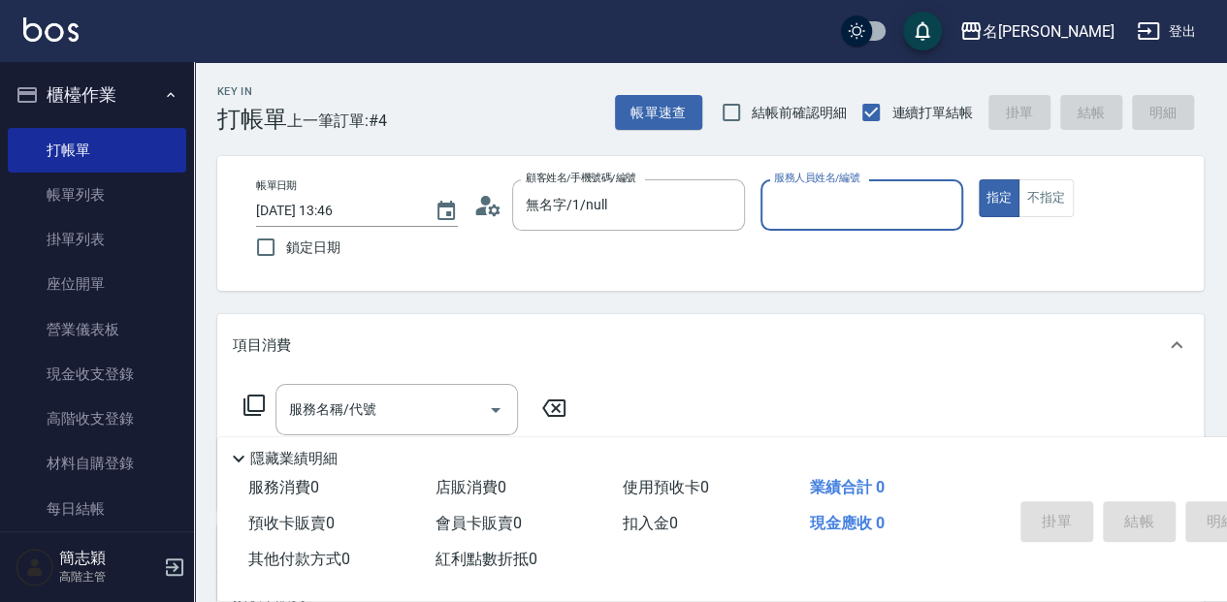
drag, startPoint x: 802, startPoint y: 208, endPoint x: 803, endPoint y: 218, distance: 9.7
click at [802, 209] on input "服務人員姓名/編號" at bounding box center [861, 205] width 184 height 34
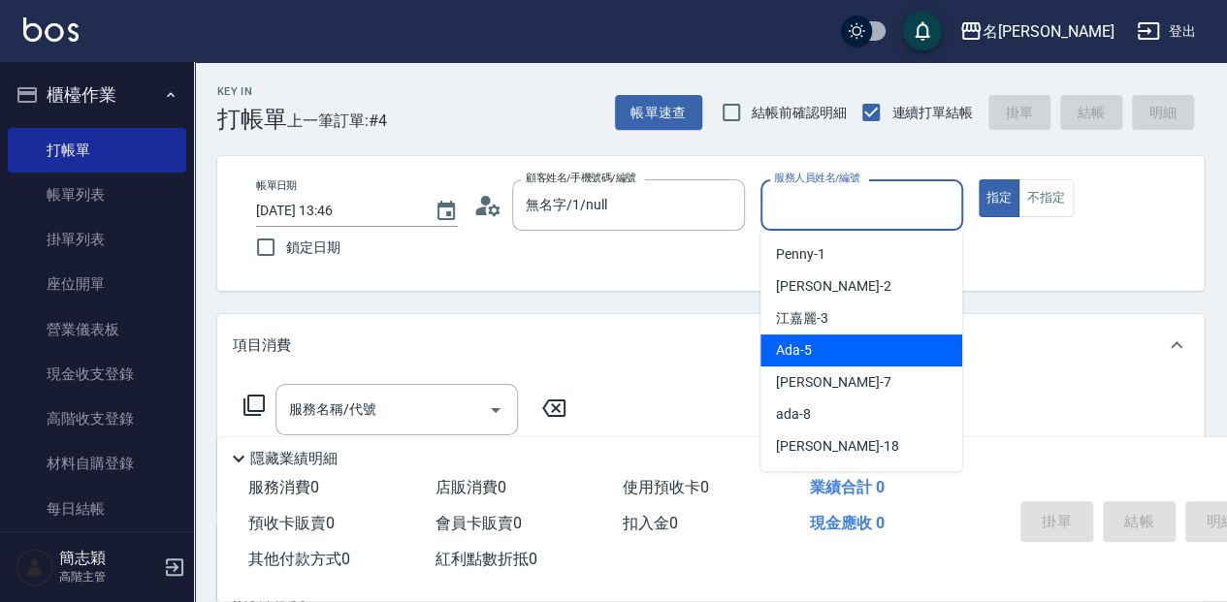
click at [847, 346] on div "Ada -5" at bounding box center [861, 351] width 202 height 32
type input "Ada-5"
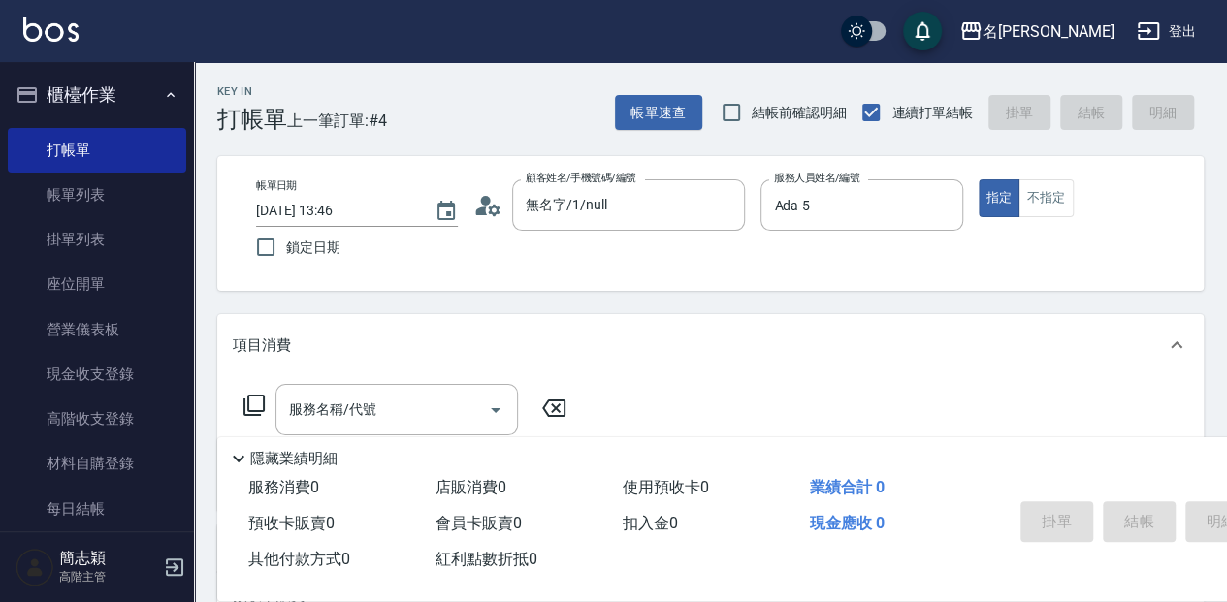
click at [251, 409] on icon at bounding box center [253, 405] width 23 height 23
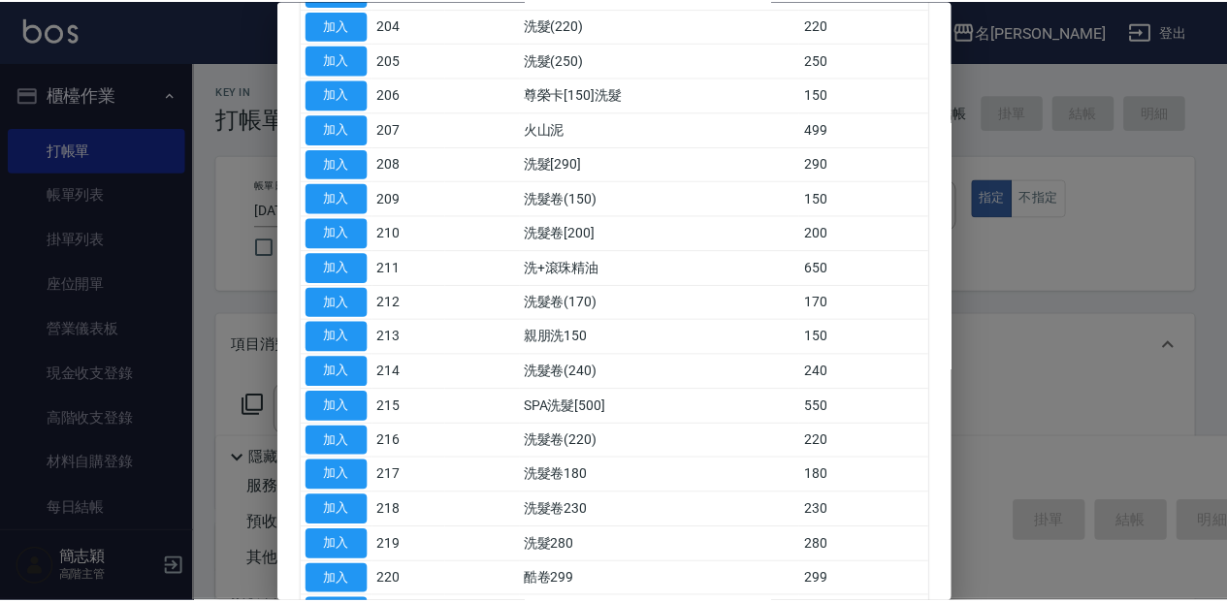
scroll to position [646, 0]
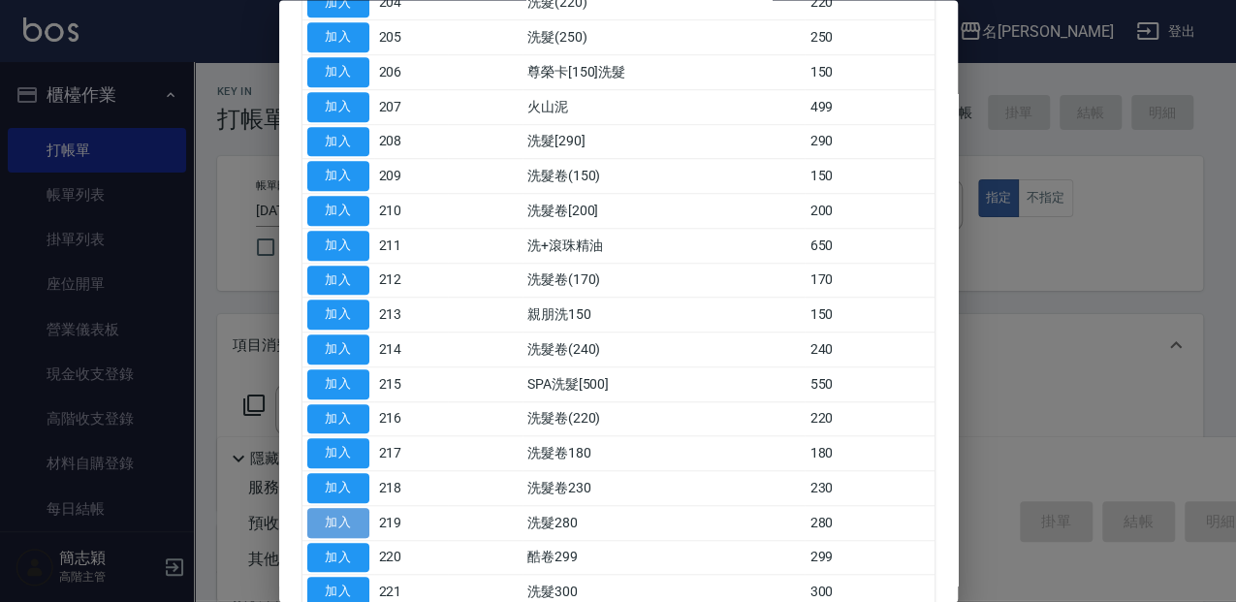
click at [353, 515] on button "加入" at bounding box center [338, 523] width 62 height 30
type input "洗髮280(219)"
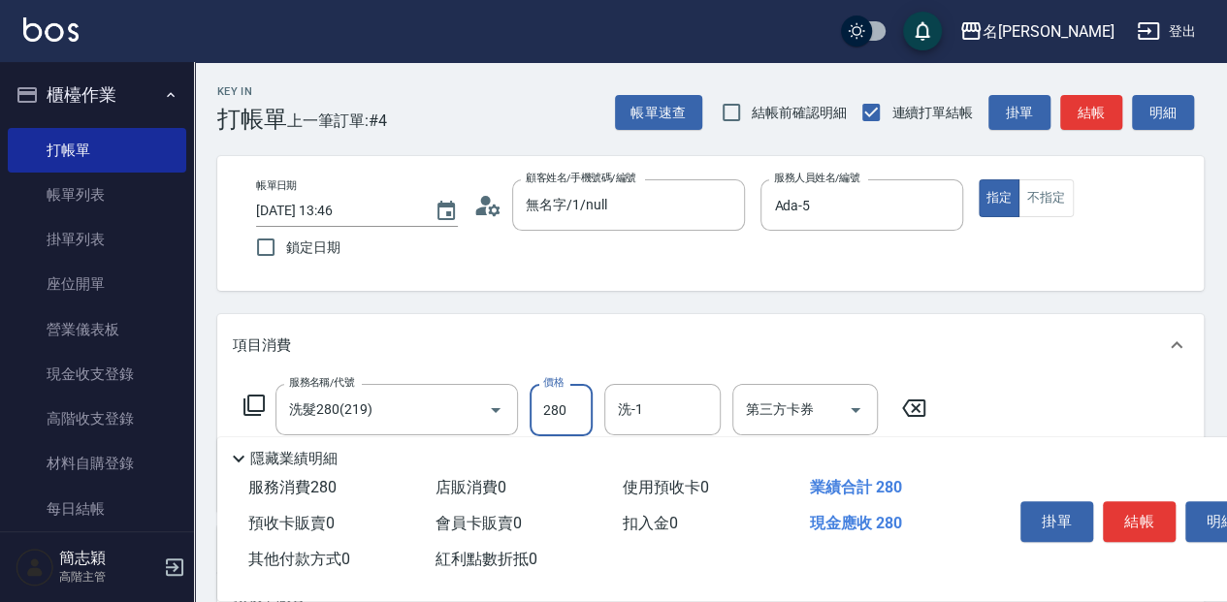
click at [568, 408] on input "280" at bounding box center [560, 410] width 63 height 52
type input "680"
click at [630, 400] on input "洗-1" at bounding box center [662, 410] width 99 height 34
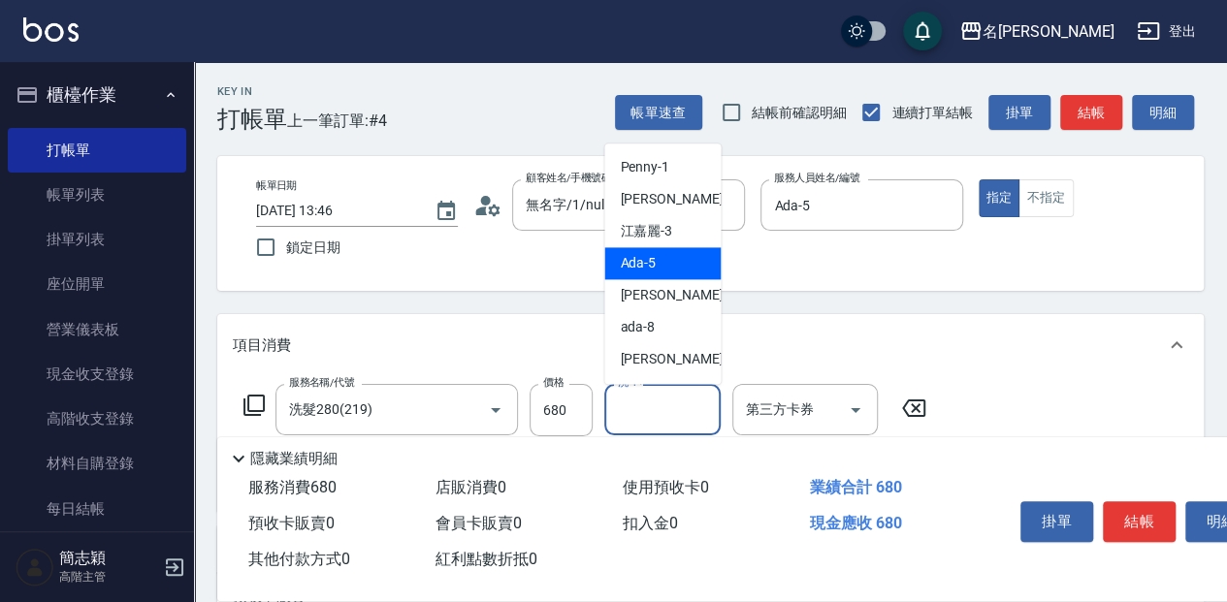
click at [623, 264] on span "Ada -5" at bounding box center [638, 263] width 36 height 20
type input "Ada-5"
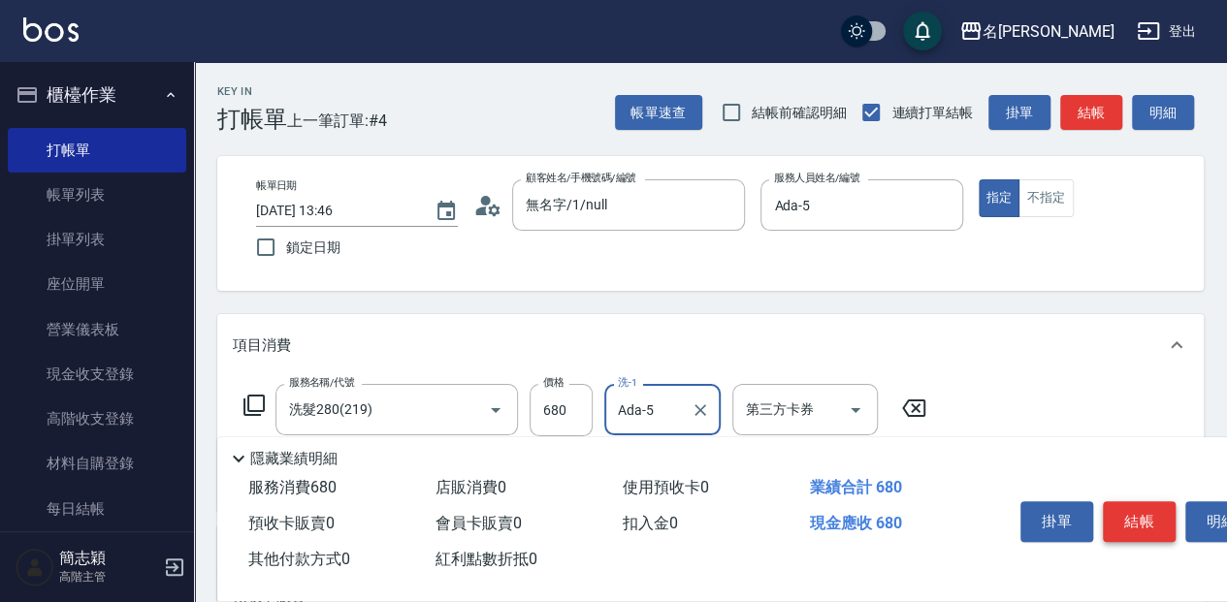
click at [1138, 515] on button "結帳" at bounding box center [1138, 521] width 73 height 41
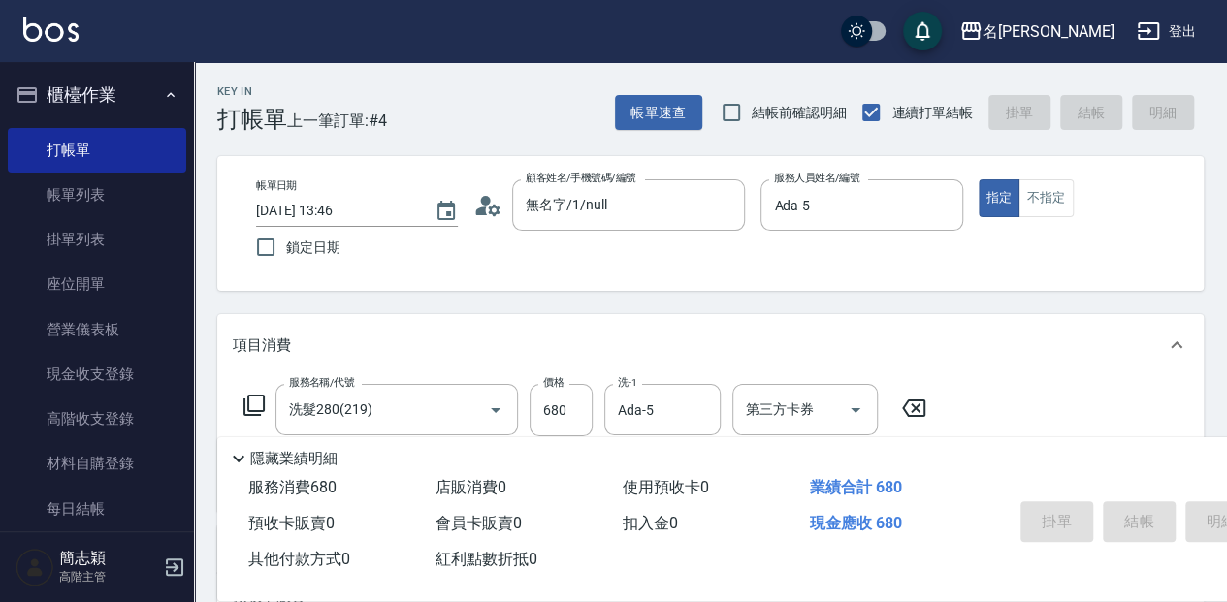
type input "[DATE] 14:22"
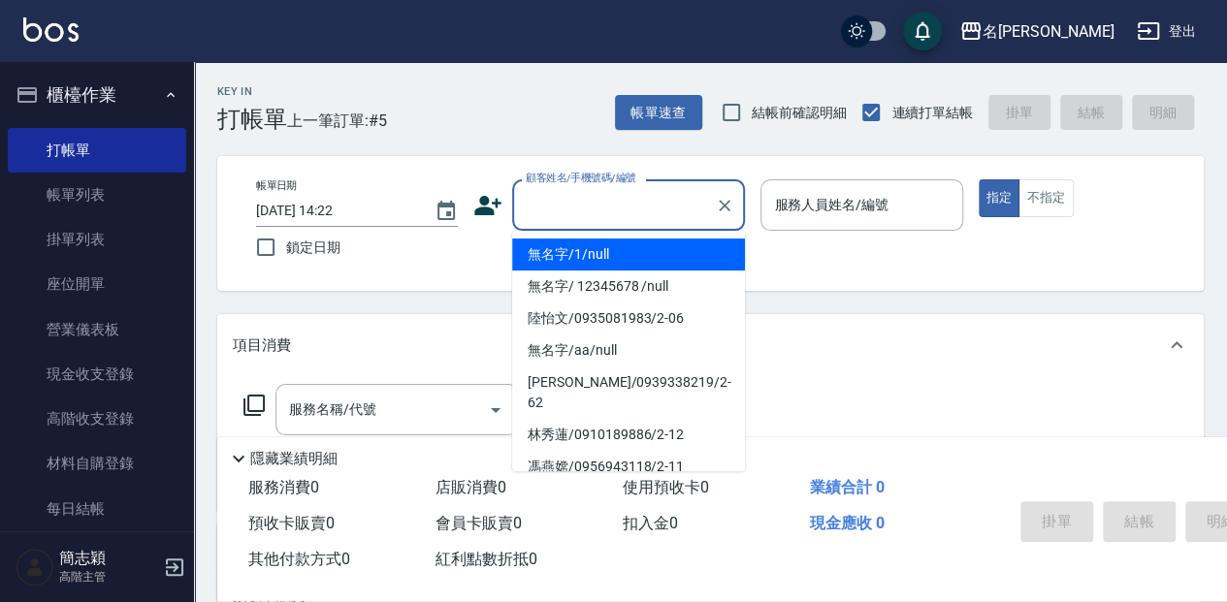
drag, startPoint x: 597, startPoint y: 198, endPoint x: 626, endPoint y: 240, distance: 51.6
click at [601, 201] on input "顧客姓名/手機號碼/編號" at bounding box center [614, 205] width 186 height 34
click at [605, 207] on input "顧客姓名/手機號碼/編號" at bounding box center [614, 205] width 186 height 34
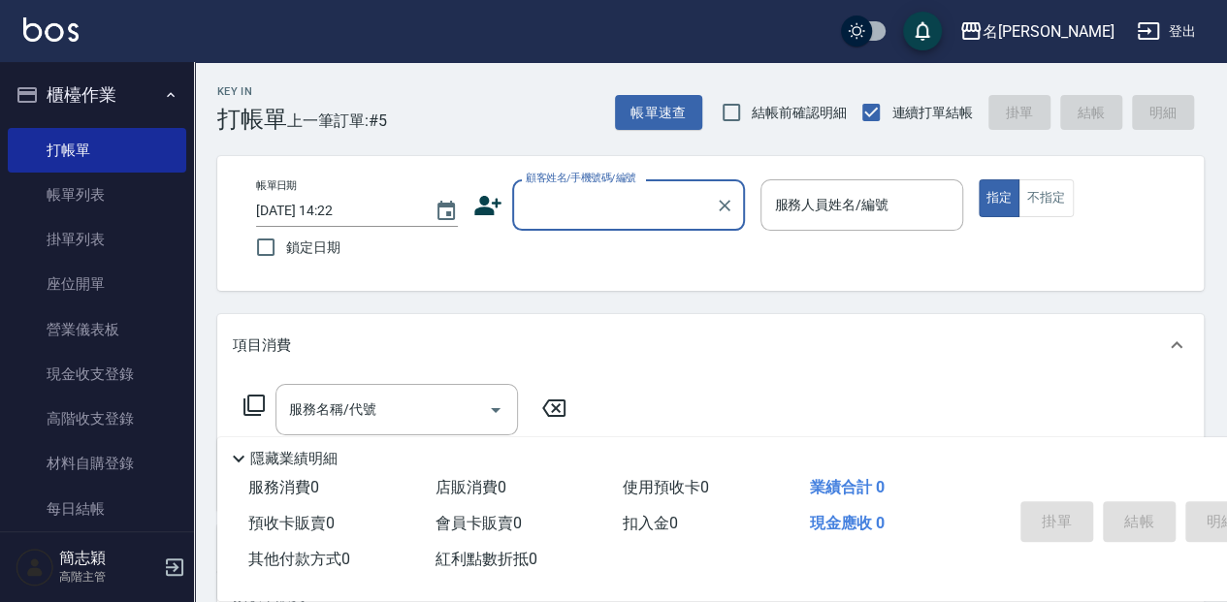
drag, startPoint x: 619, startPoint y: 211, endPoint x: 624, endPoint y: 224, distance: 13.9
click at [619, 212] on input "顧客姓名/手機號碼/編號" at bounding box center [614, 205] width 186 height 34
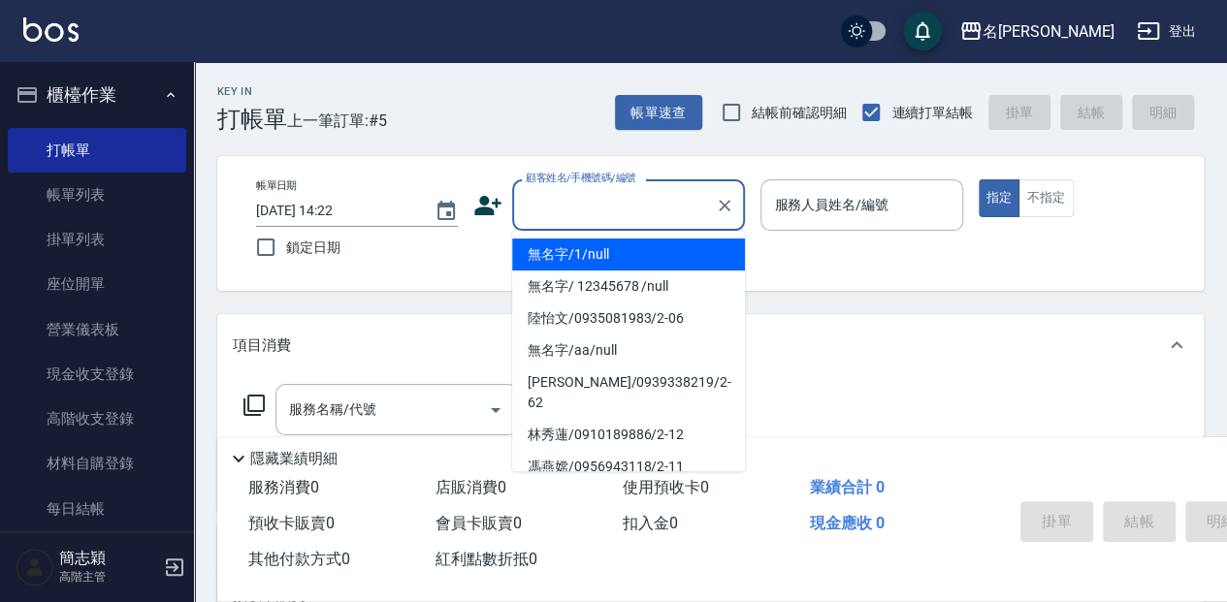
click at [645, 253] on li "無名字/1/null" at bounding box center [628, 255] width 233 height 32
type input "無名字/1/null"
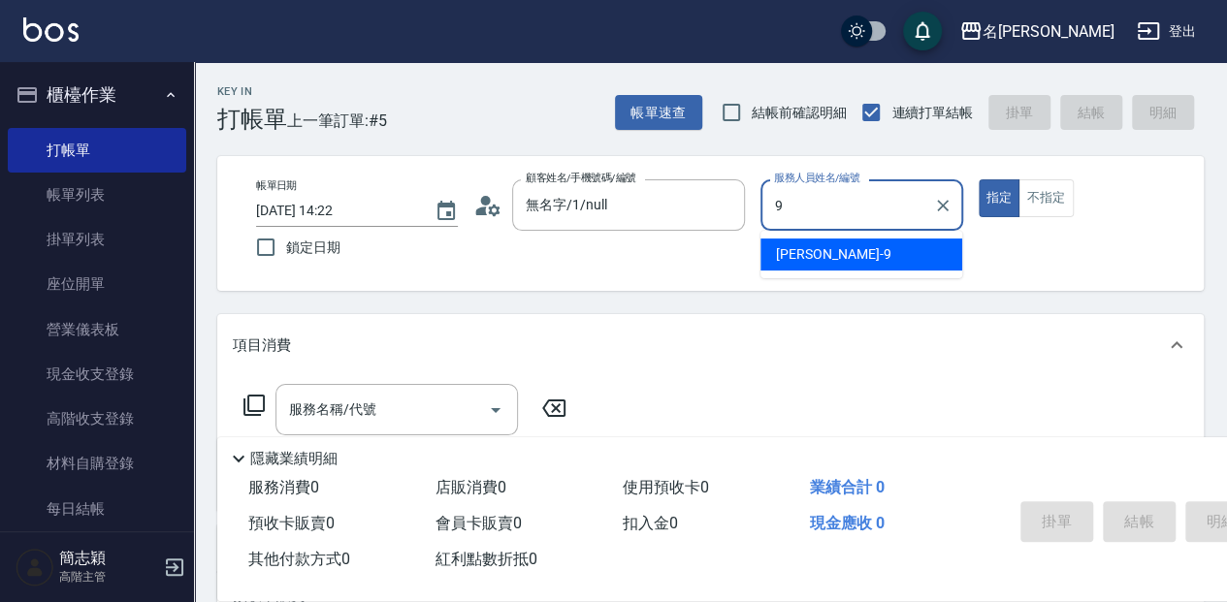
type input "[PERSON_NAME]-9"
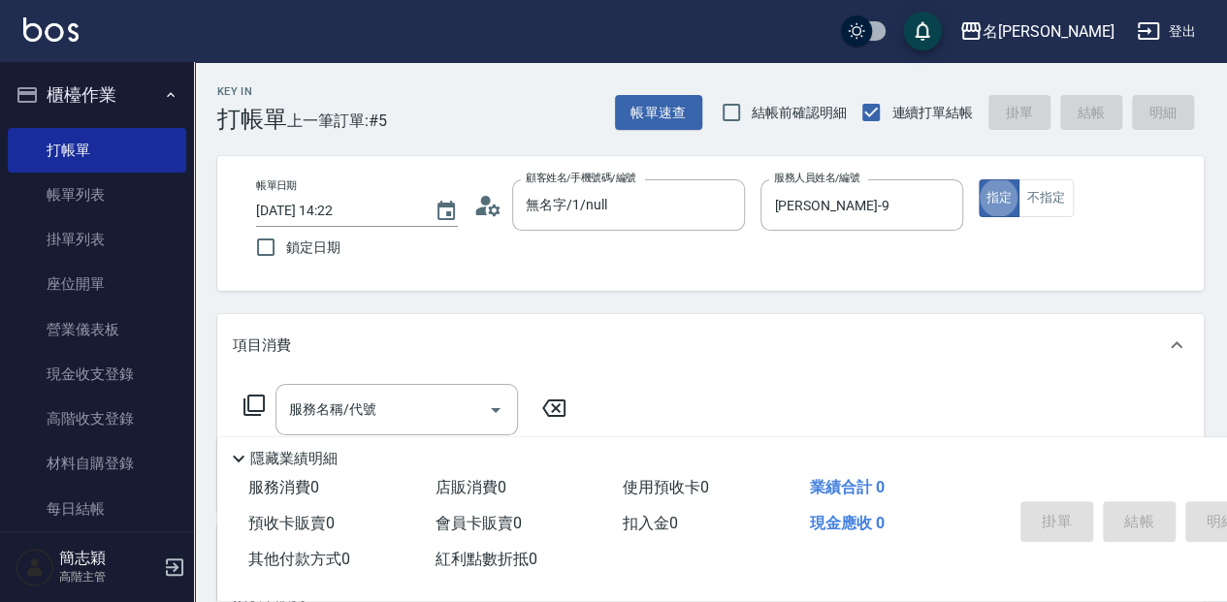
type button "true"
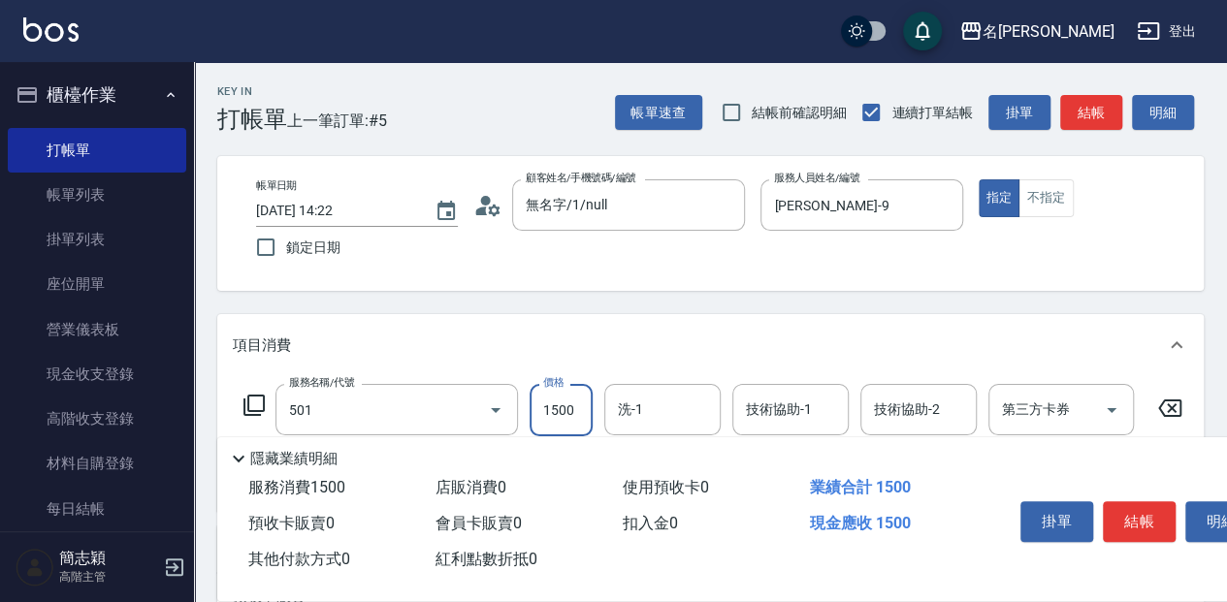
type input "染髮(1500](501)"
type input "1280"
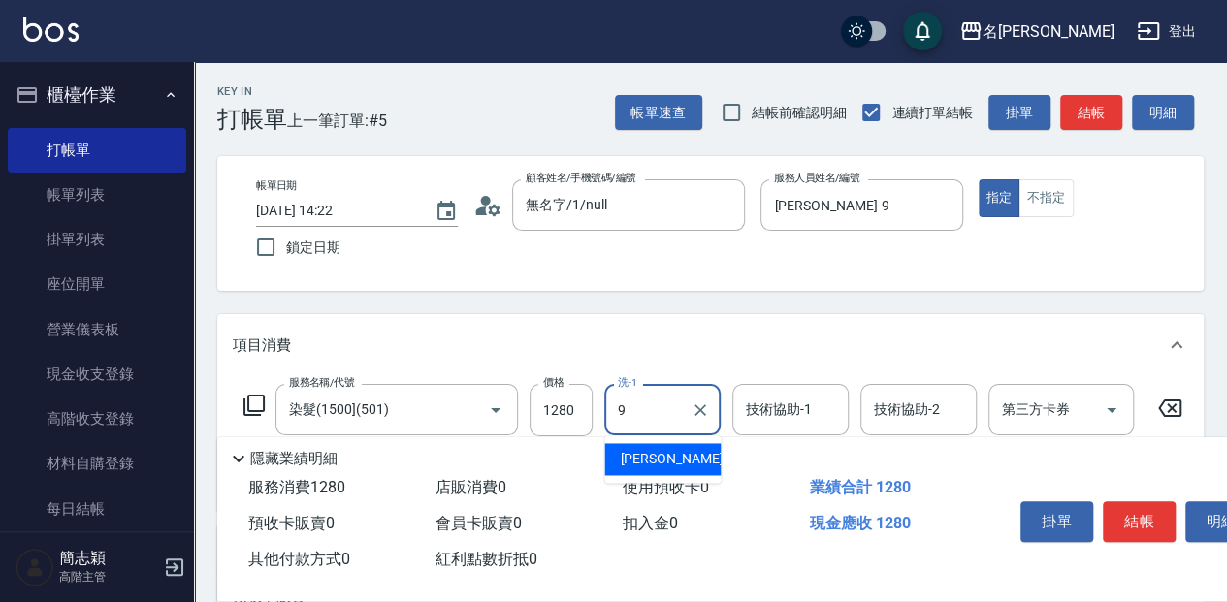
type input "[PERSON_NAME]-9"
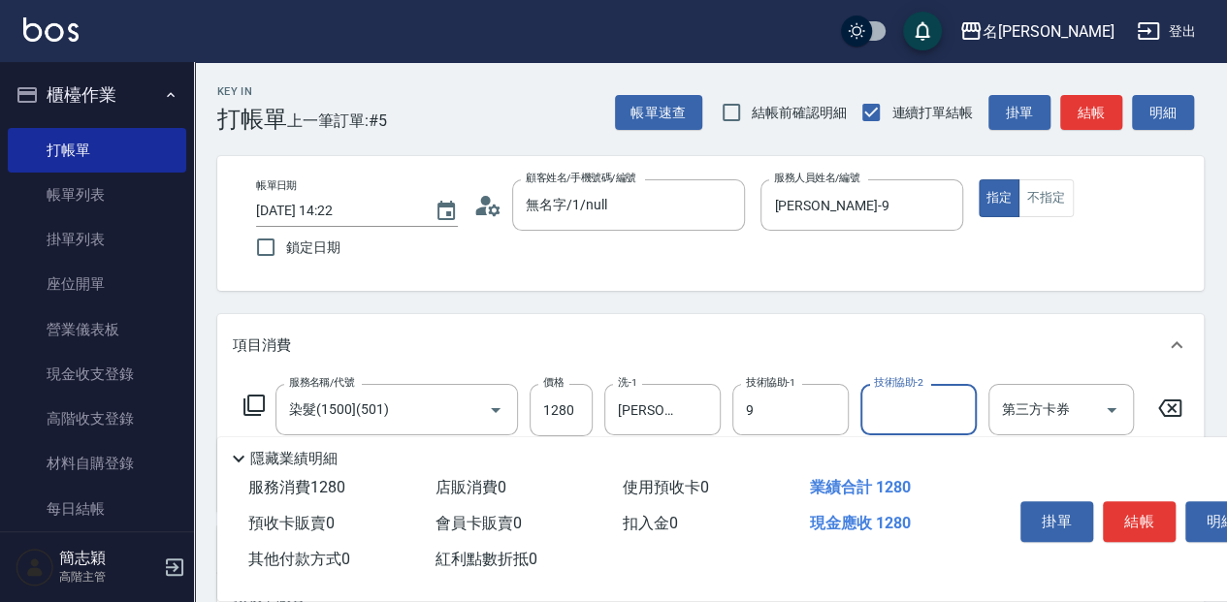
type input "[PERSON_NAME]-9"
type input "[PERSON_NAME]-58"
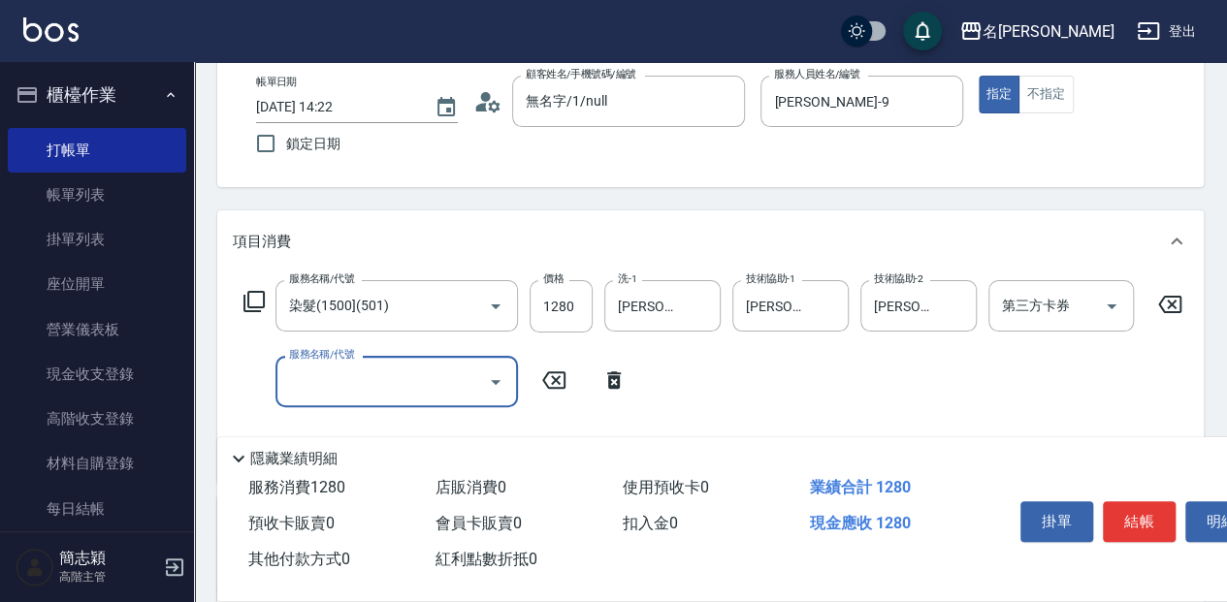
scroll to position [129, 0]
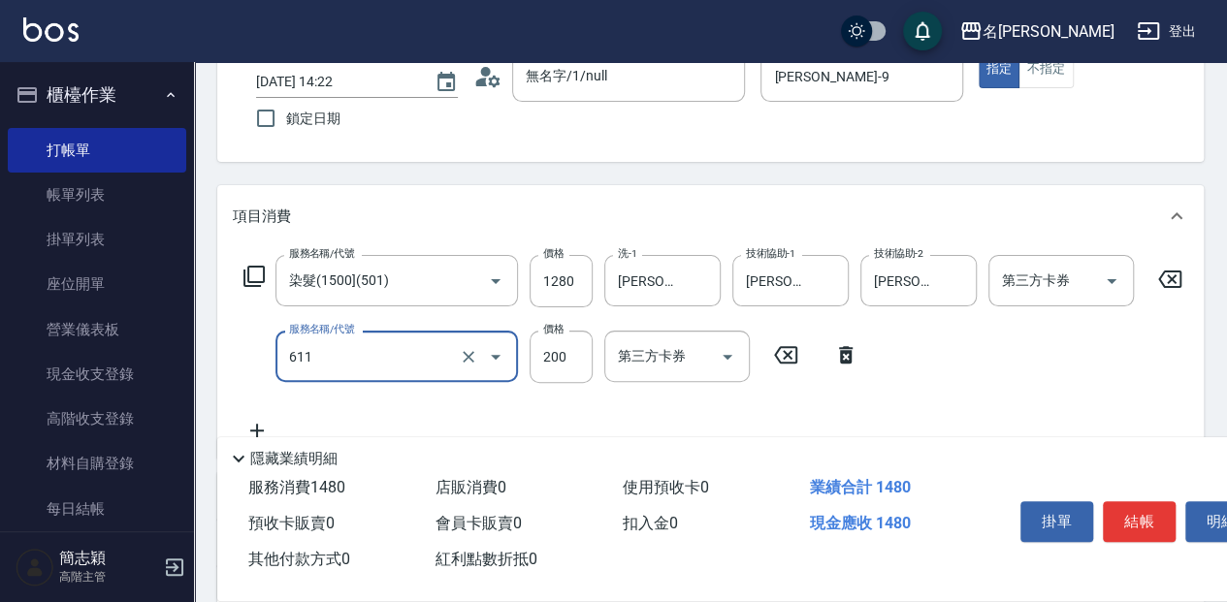
type input "染.頭皮隔離(611)"
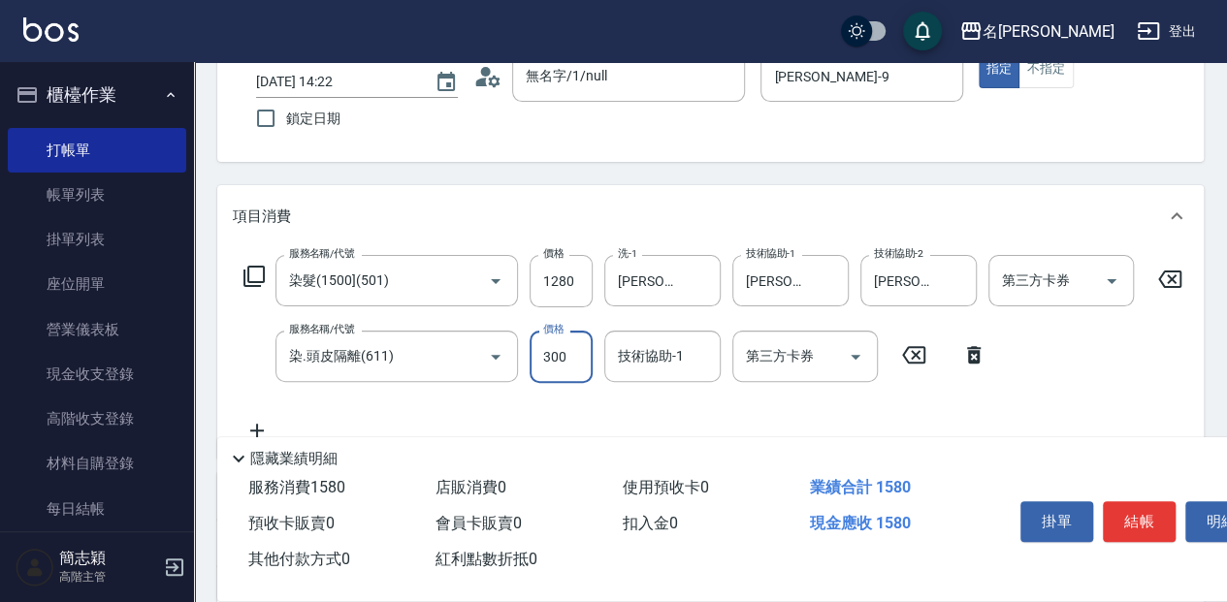
type input "300"
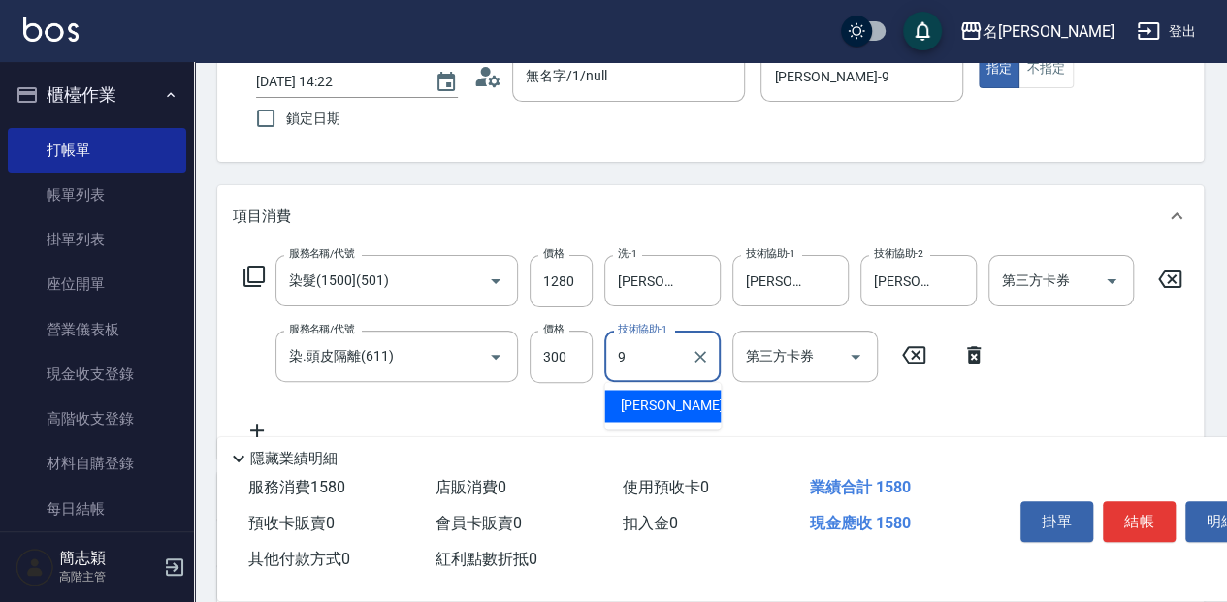
type input "[PERSON_NAME]-9"
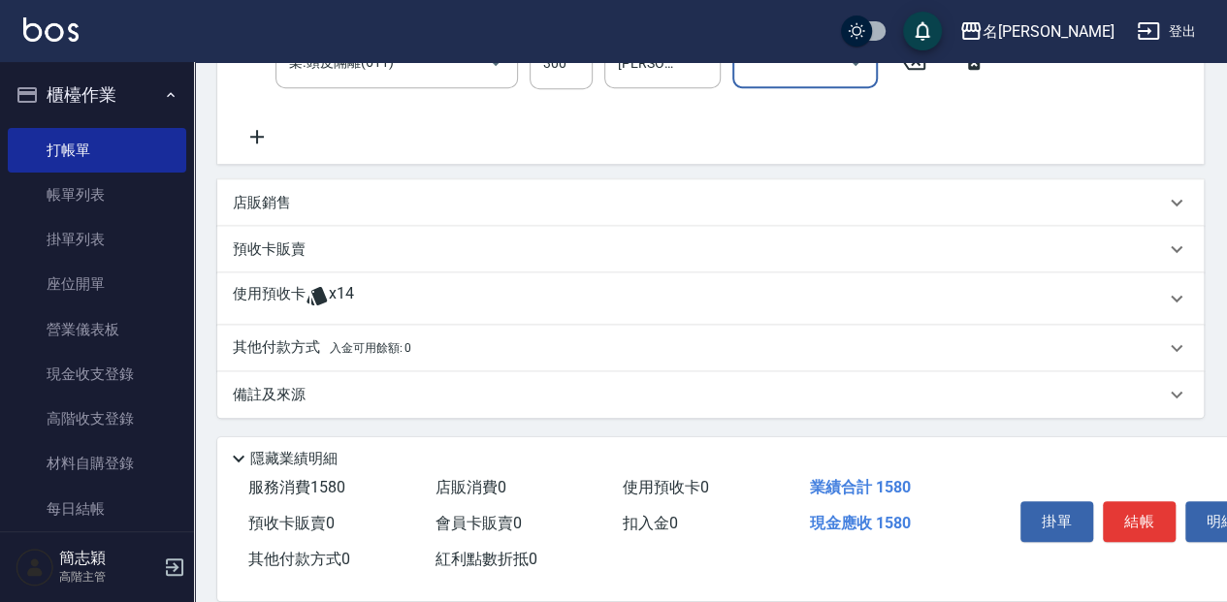
scroll to position [432, 0]
click at [291, 353] on p "其他付款方式 入金可用餘額: 0" at bounding box center [322, 347] width 178 height 21
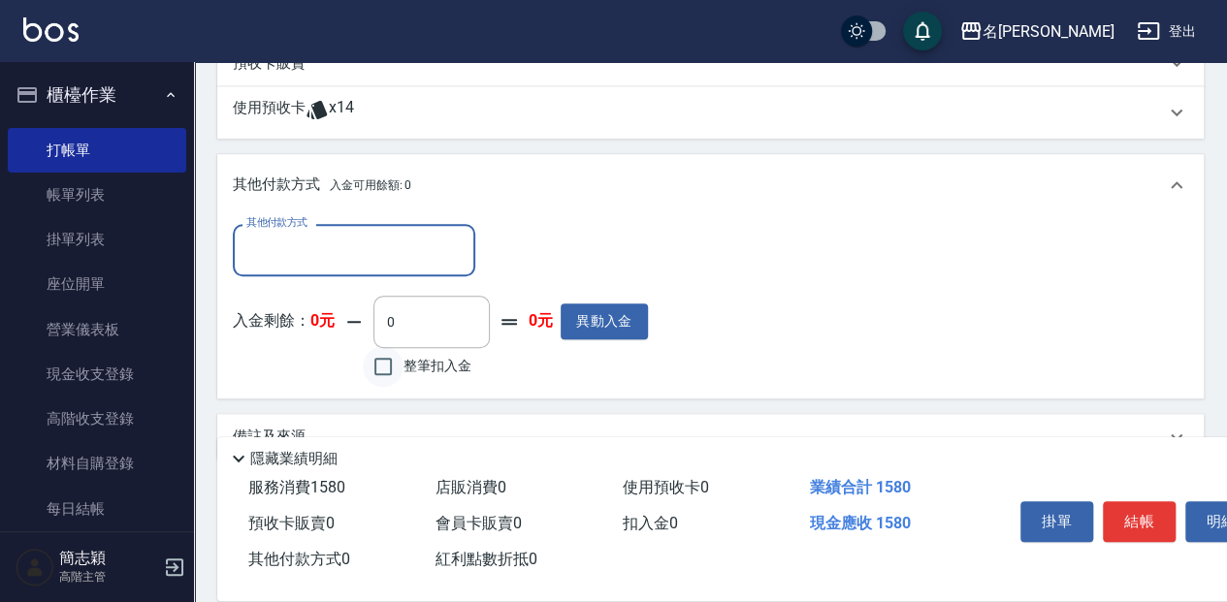
scroll to position [626, 0]
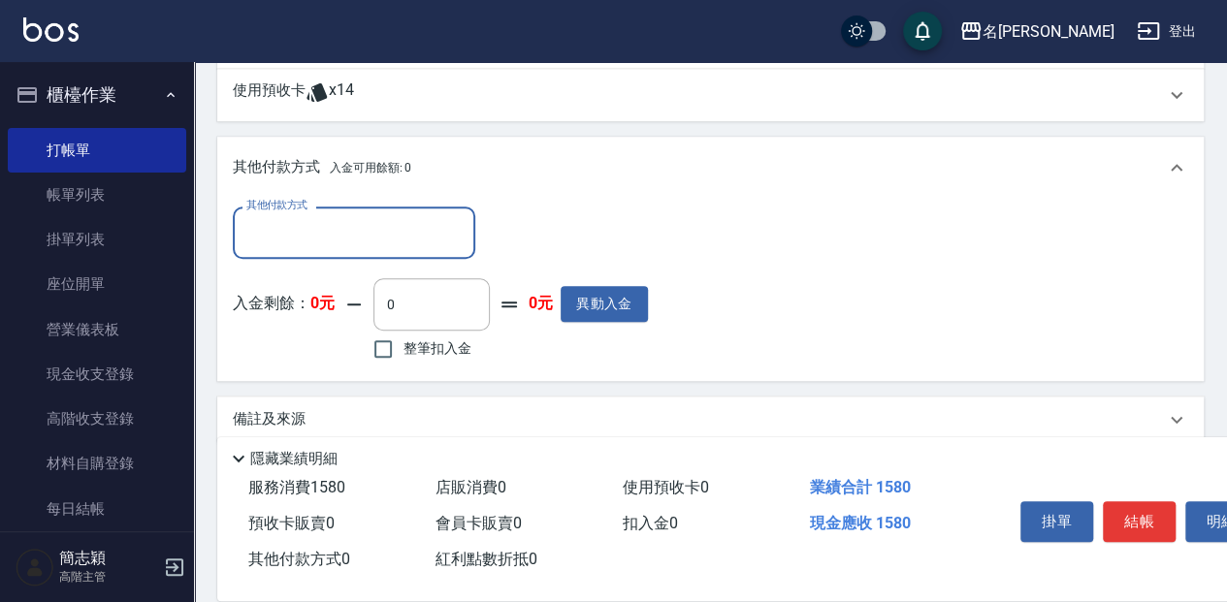
click at [388, 224] on div "其他付款方式" at bounding box center [354, 232] width 242 height 51
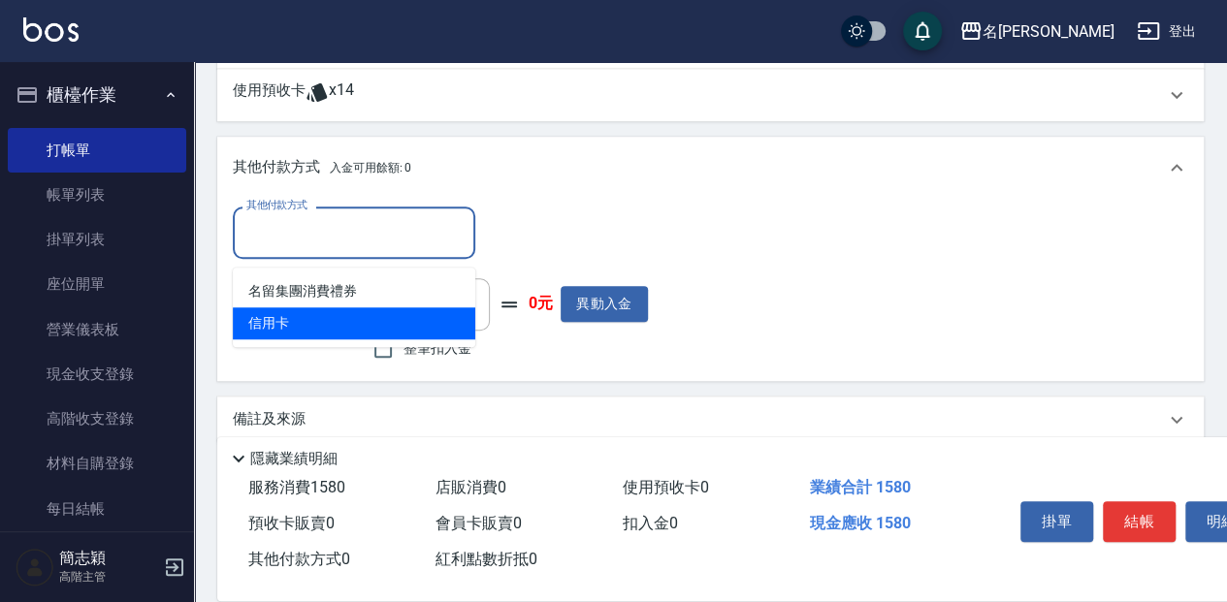
click at [401, 328] on span "信用卡" at bounding box center [354, 323] width 242 height 32
type input "信用卡"
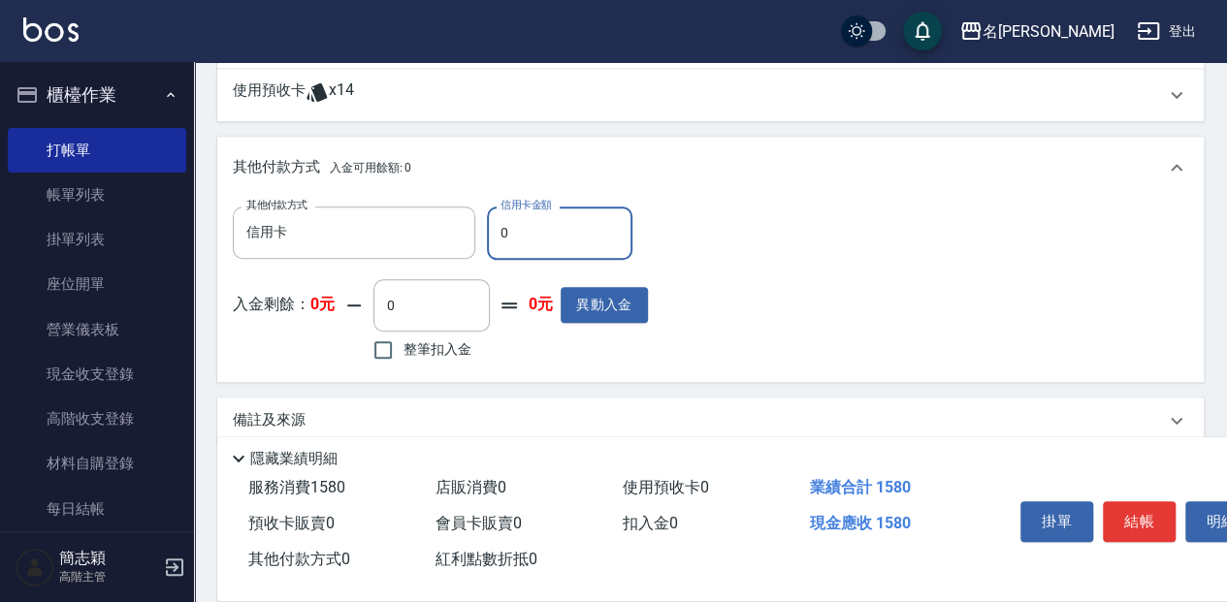
drag, startPoint x: 536, startPoint y: 252, endPoint x: 494, endPoint y: 260, distance: 42.4
click at [494, 259] on input "0" at bounding box center [559, 233] width 145 height 52
type input "1580"
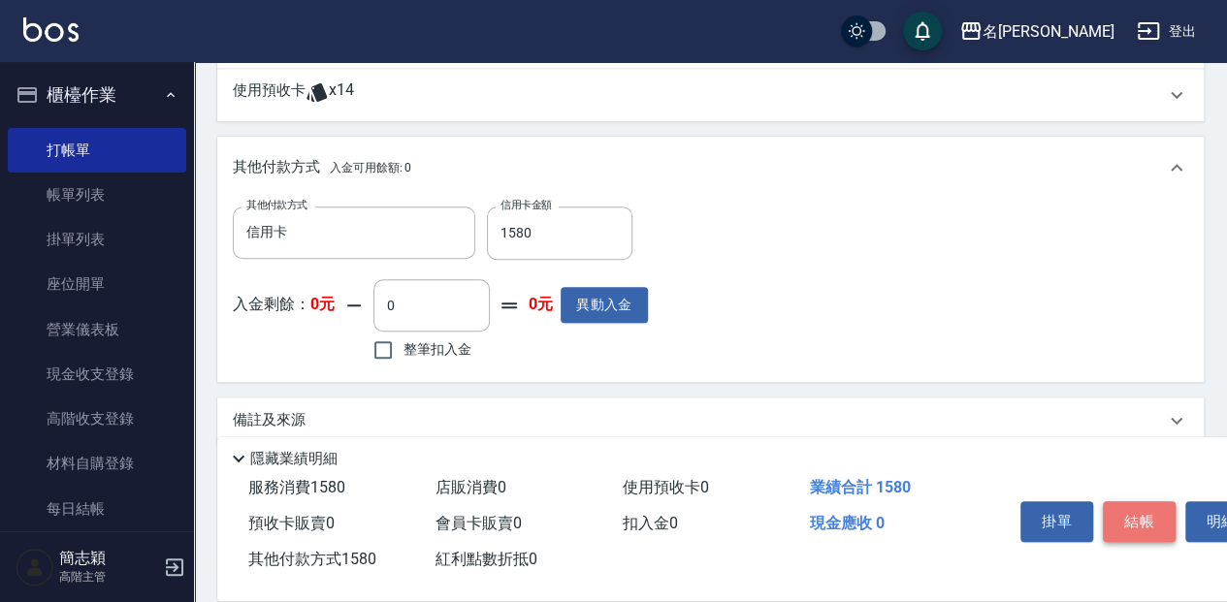
click at [1152, 505] on button "結帳" at bounding box center [1138, 521] width 73 height 41
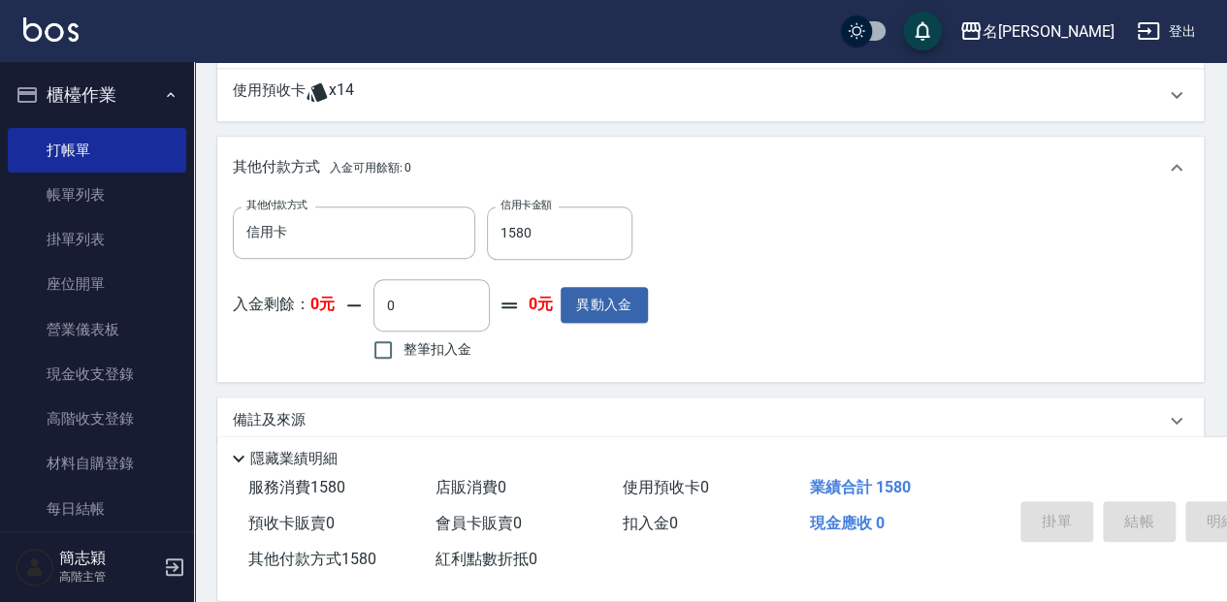
type input "[DATE] 14:48"
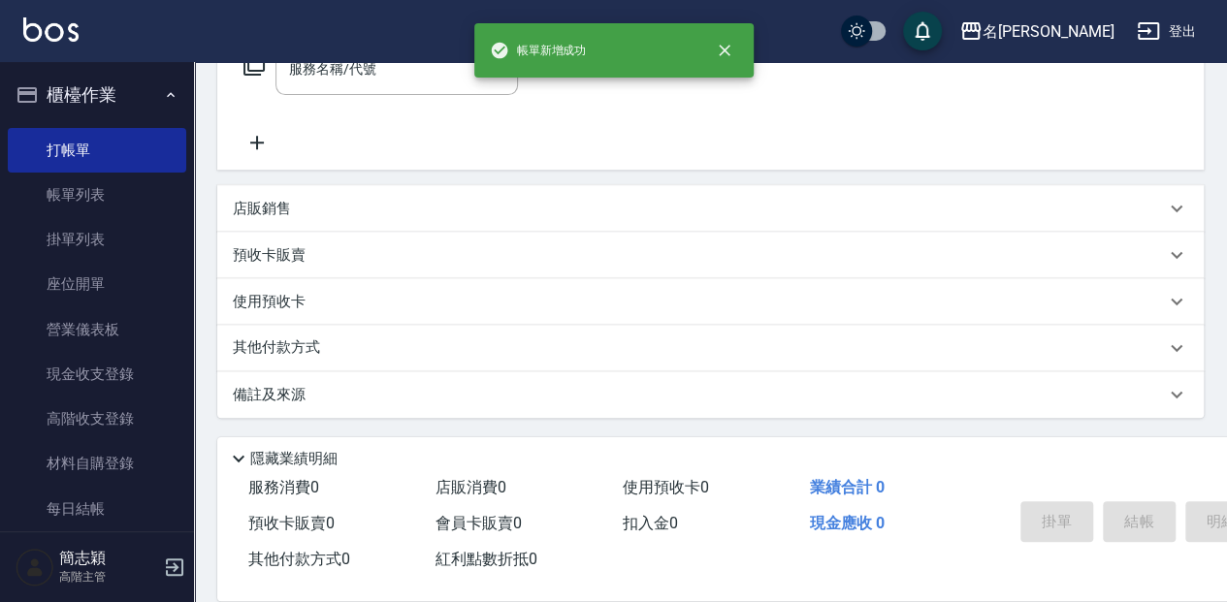
scroll to position [0, 0]
